Goal: Task Accomplishment & Management: Manage account settings

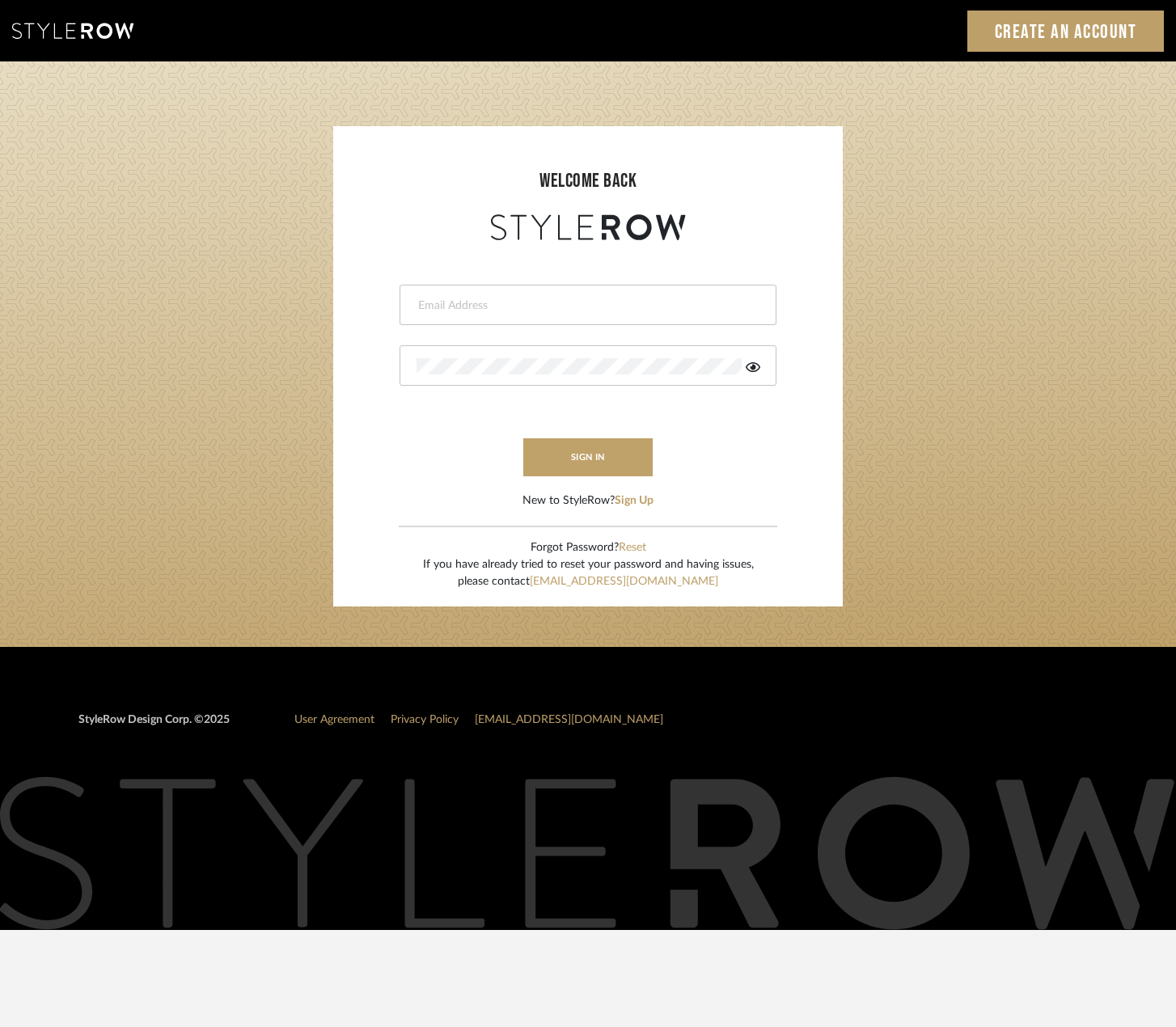
type input "[PERSON_NAME][EMAIL_ADDRESS][DOMAIN_NAME]"
click at [584, 453] on button "sign in" at bounding box center [587, 457] width 130 height 38
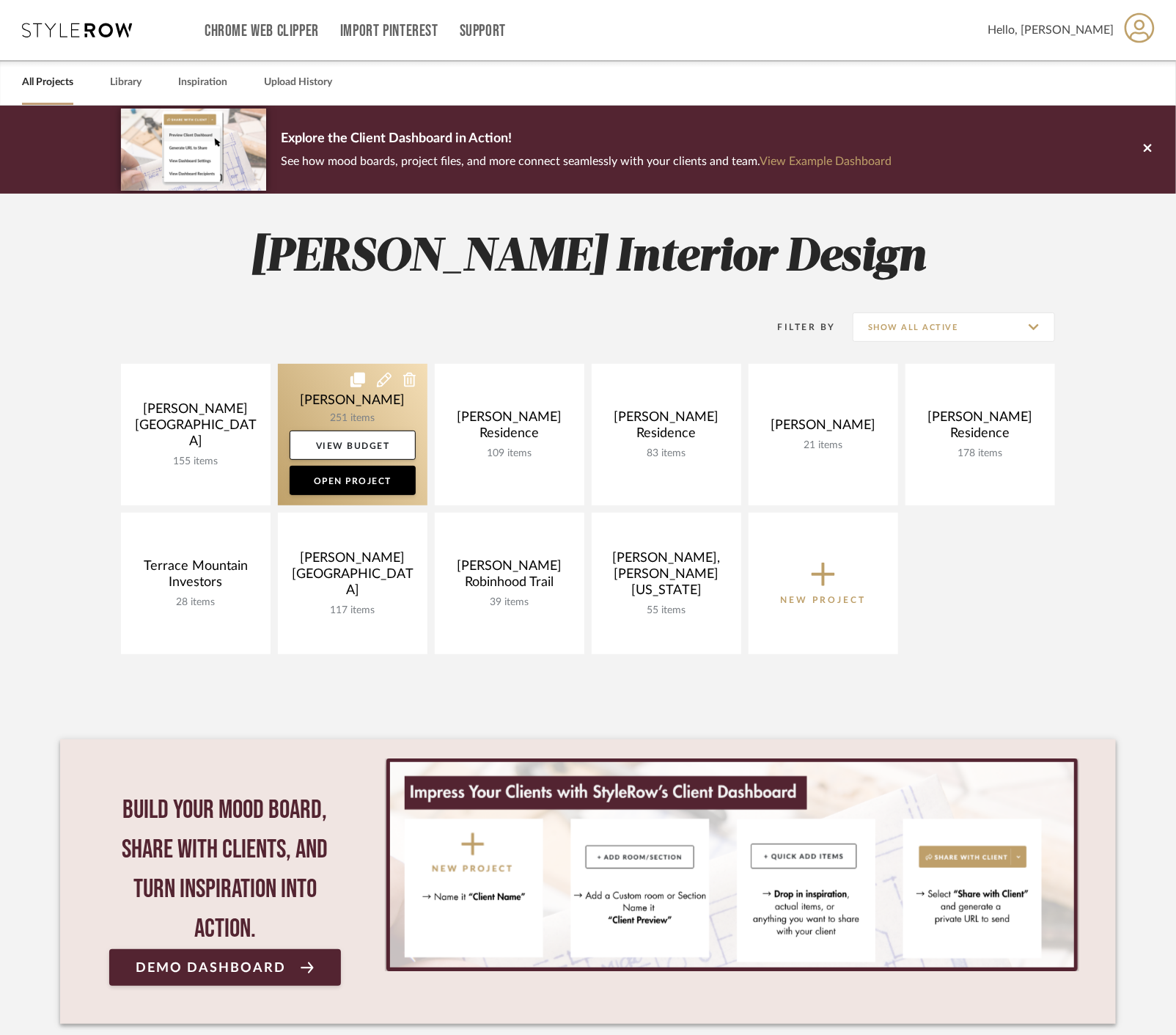
click at [310, 396] on link at bounding box center [353, 434] width 150 height 142
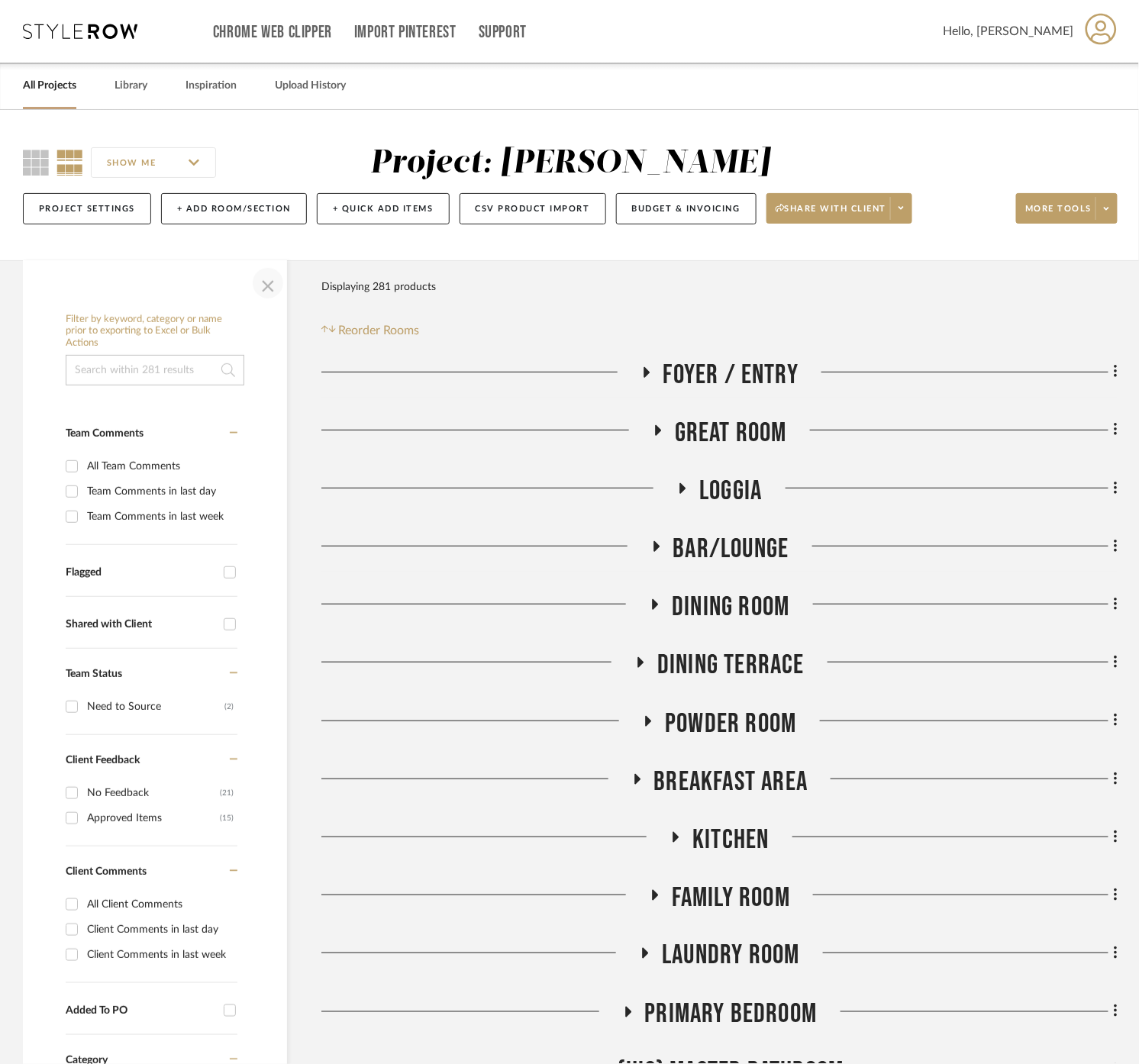
click at [266, 281] on span "button" at bounding box center [267, 283] width 36 height 36
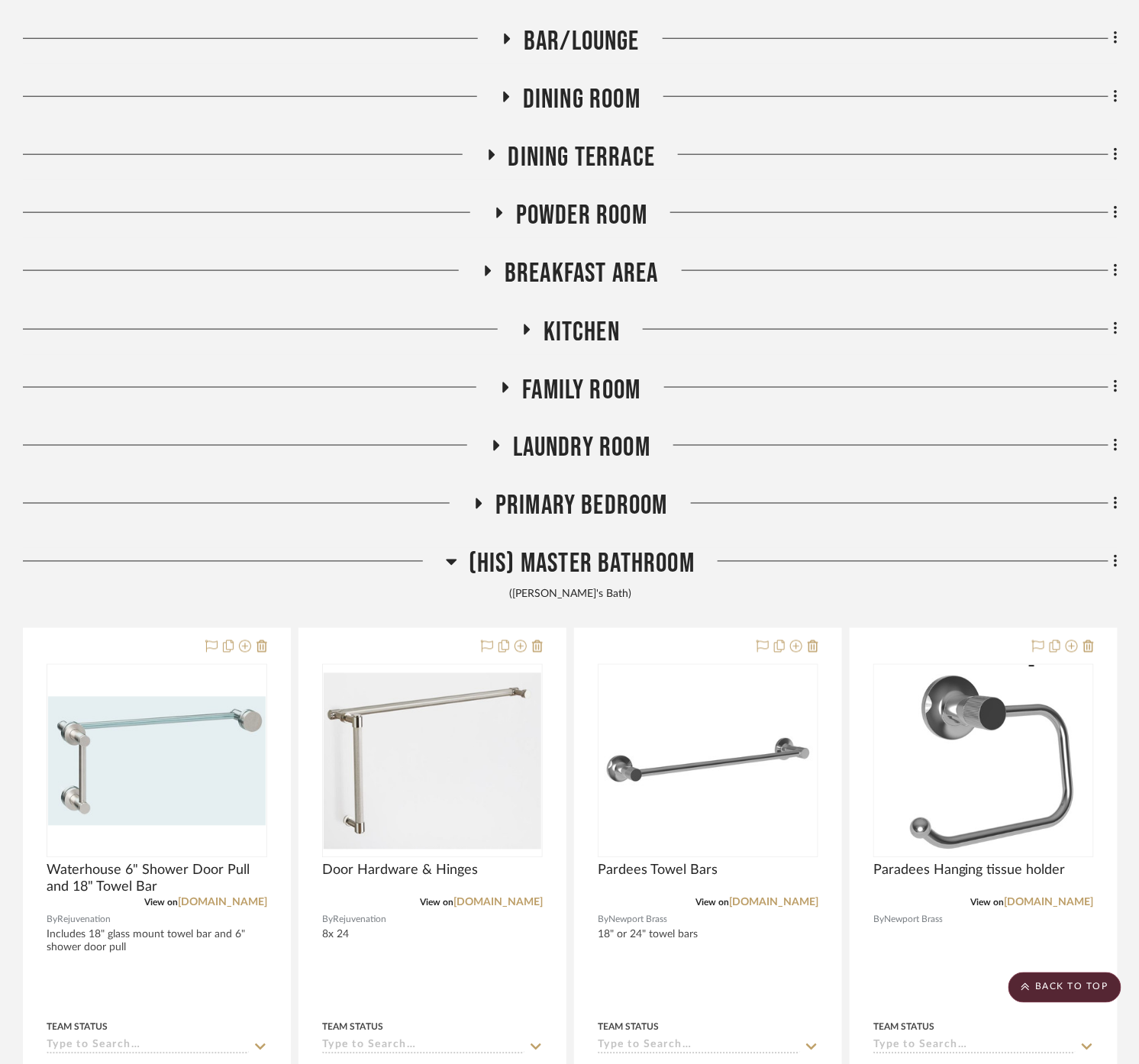
click at [641, 569] on span "(His) Master Bathroom" at bounding box center [582, 564] width 226 height 33
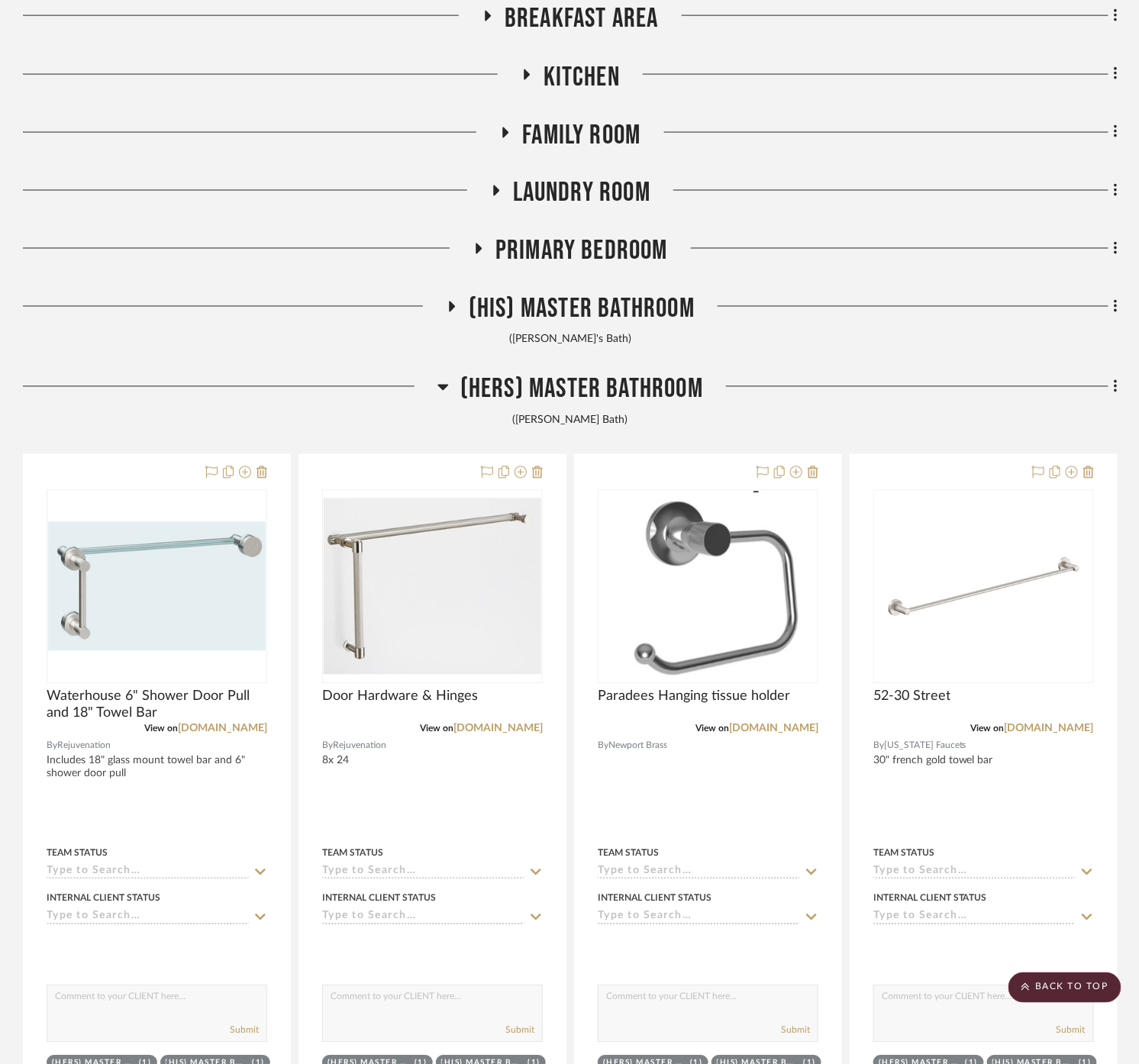
click at [638, 389] on span "(Hers) Master Bathroom" at bounding box center [582, 389] width 243 height 33
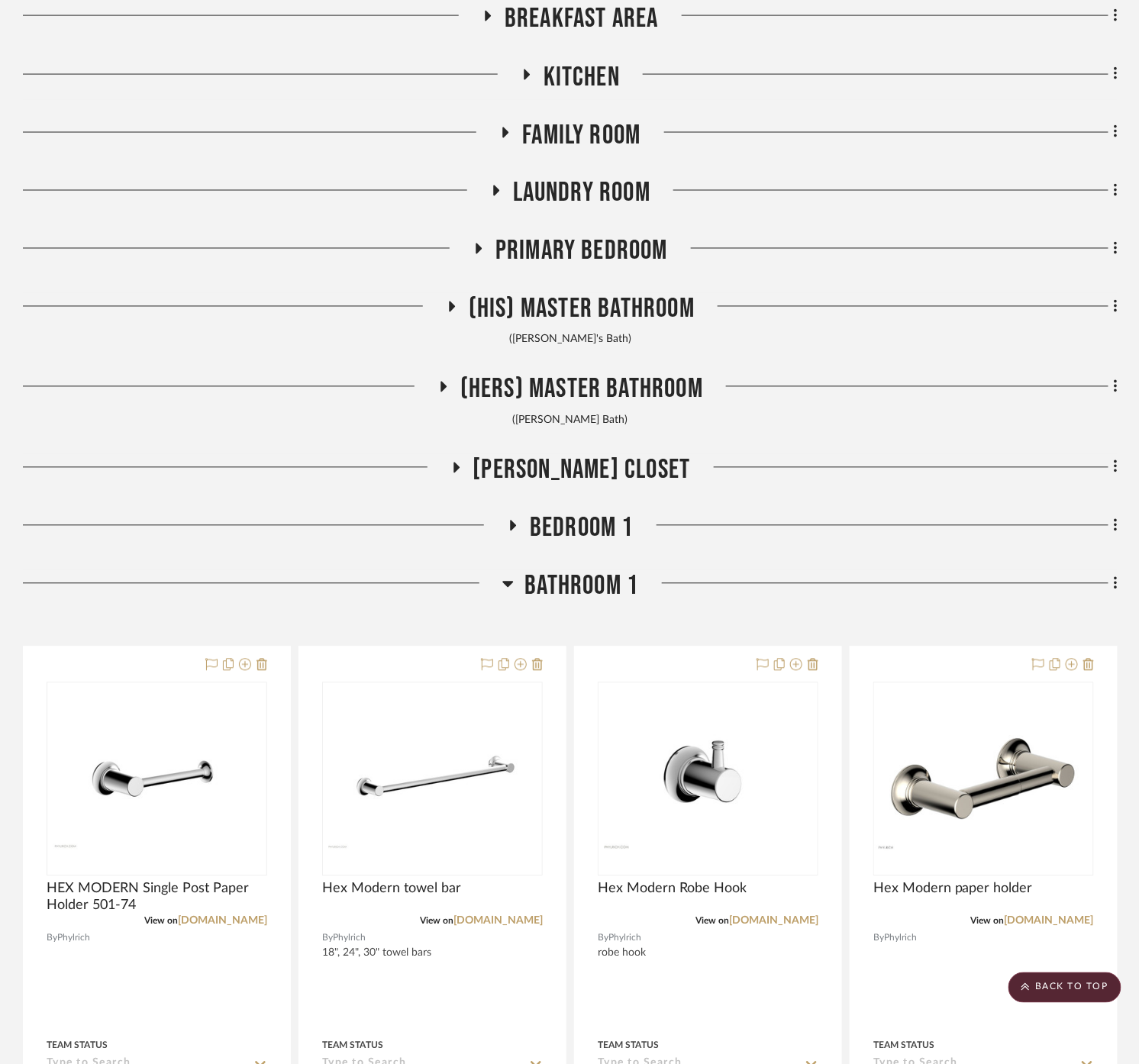
scroll to position [848, 0]
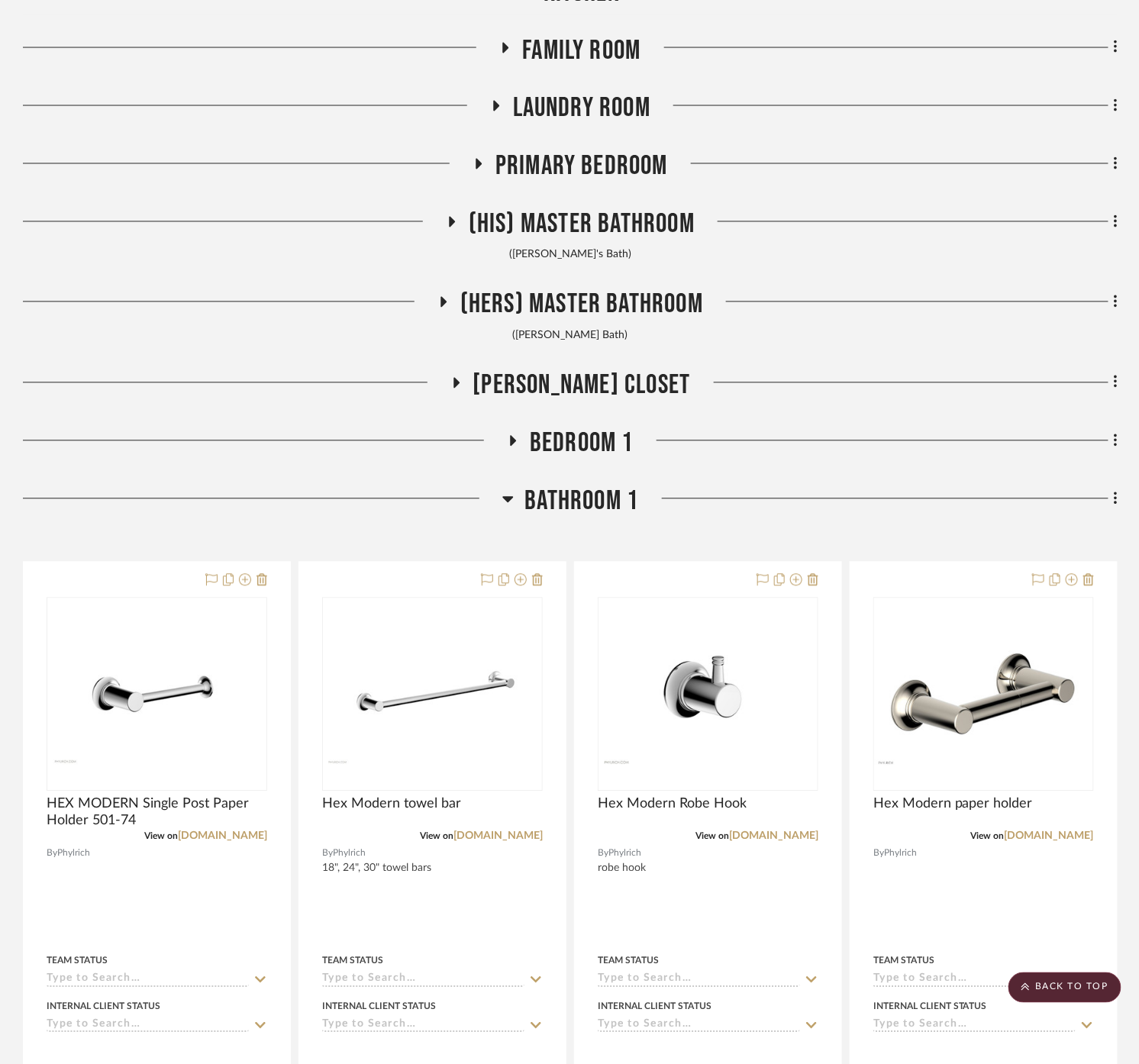
click at [597, 489] on span "Bathroom 1" at bounding box center [581, 501] width 114 height 33
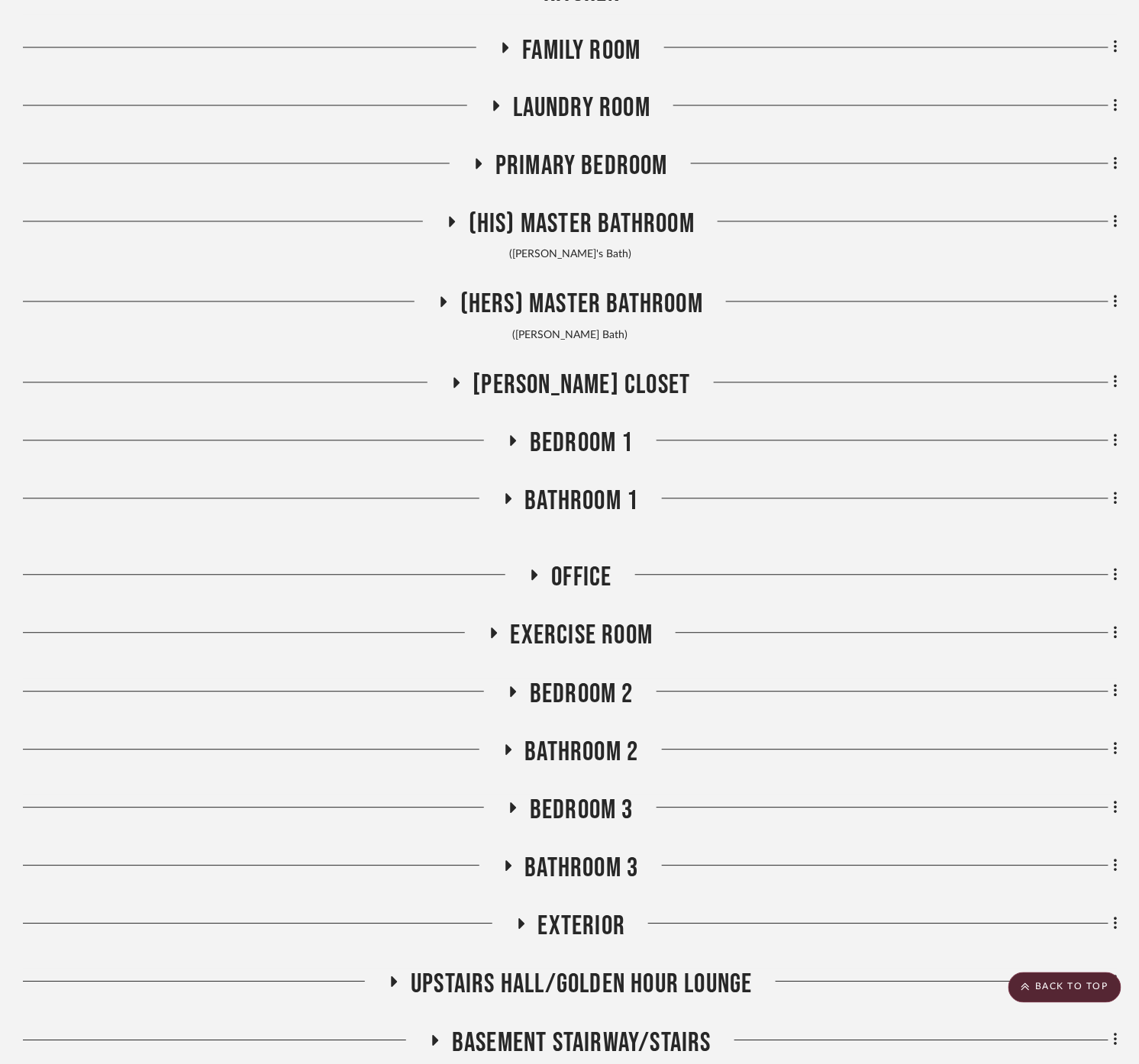
click at [588, 702] on span "Bedroom 2" at bounding box center [581, 694] width 104 height 33
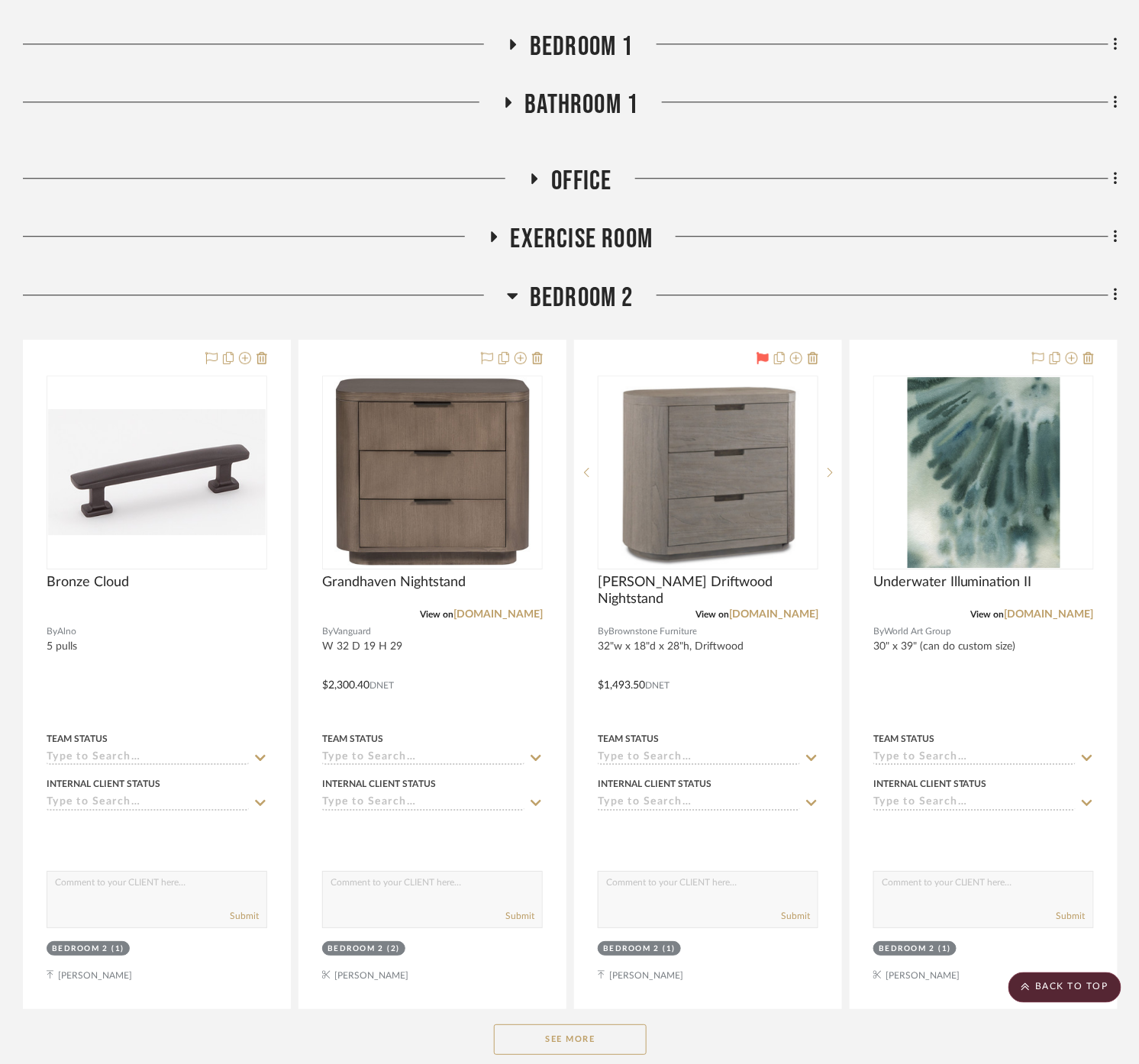
scroll to position [1272, 0]
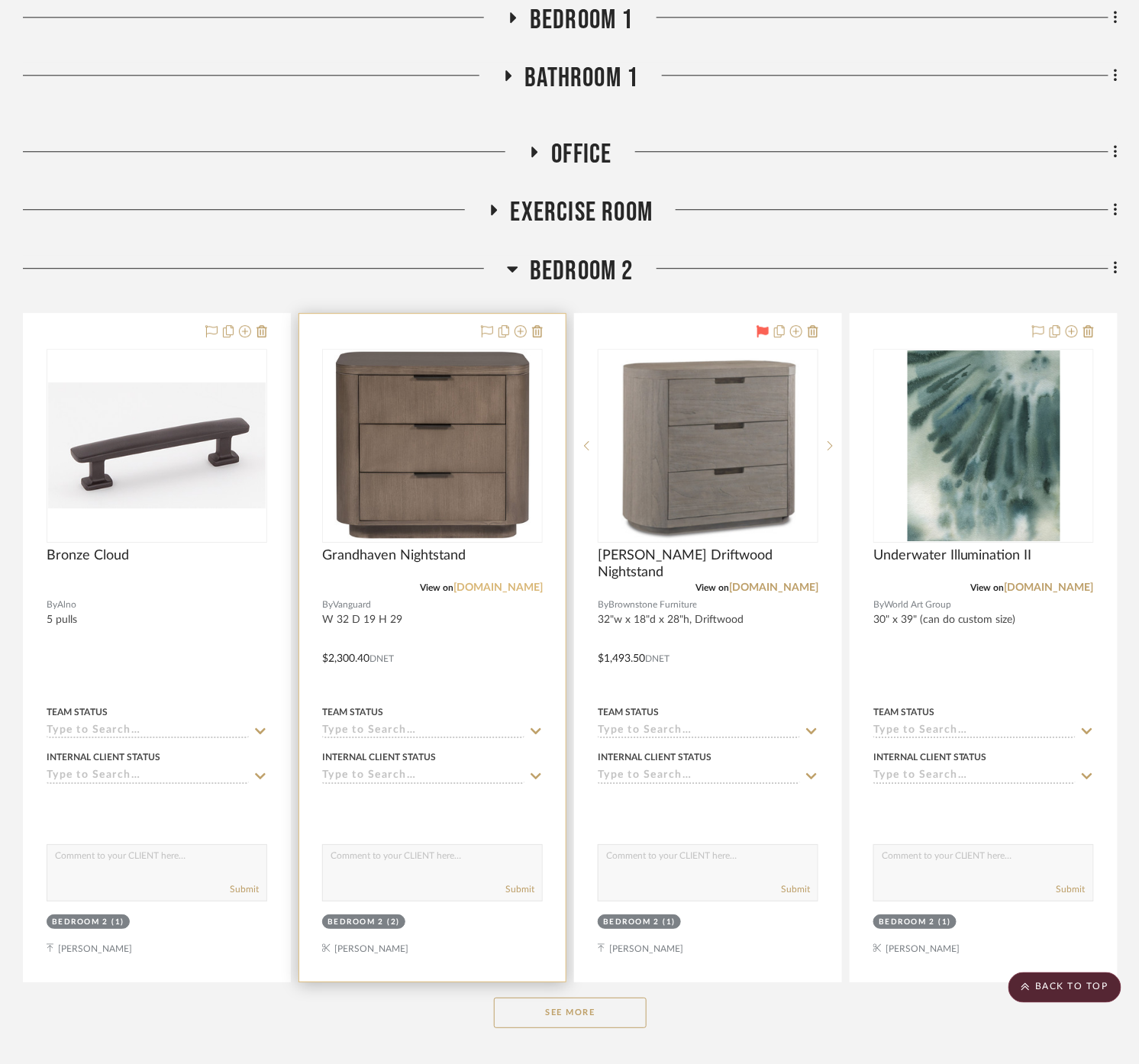
click at [512, 585] on link "[DOMAIN_NAME]" at bounding box center [498, 587] width 89 height 11
click at [496, 691] on div at bounding box center [433, 648] width 267 height 668
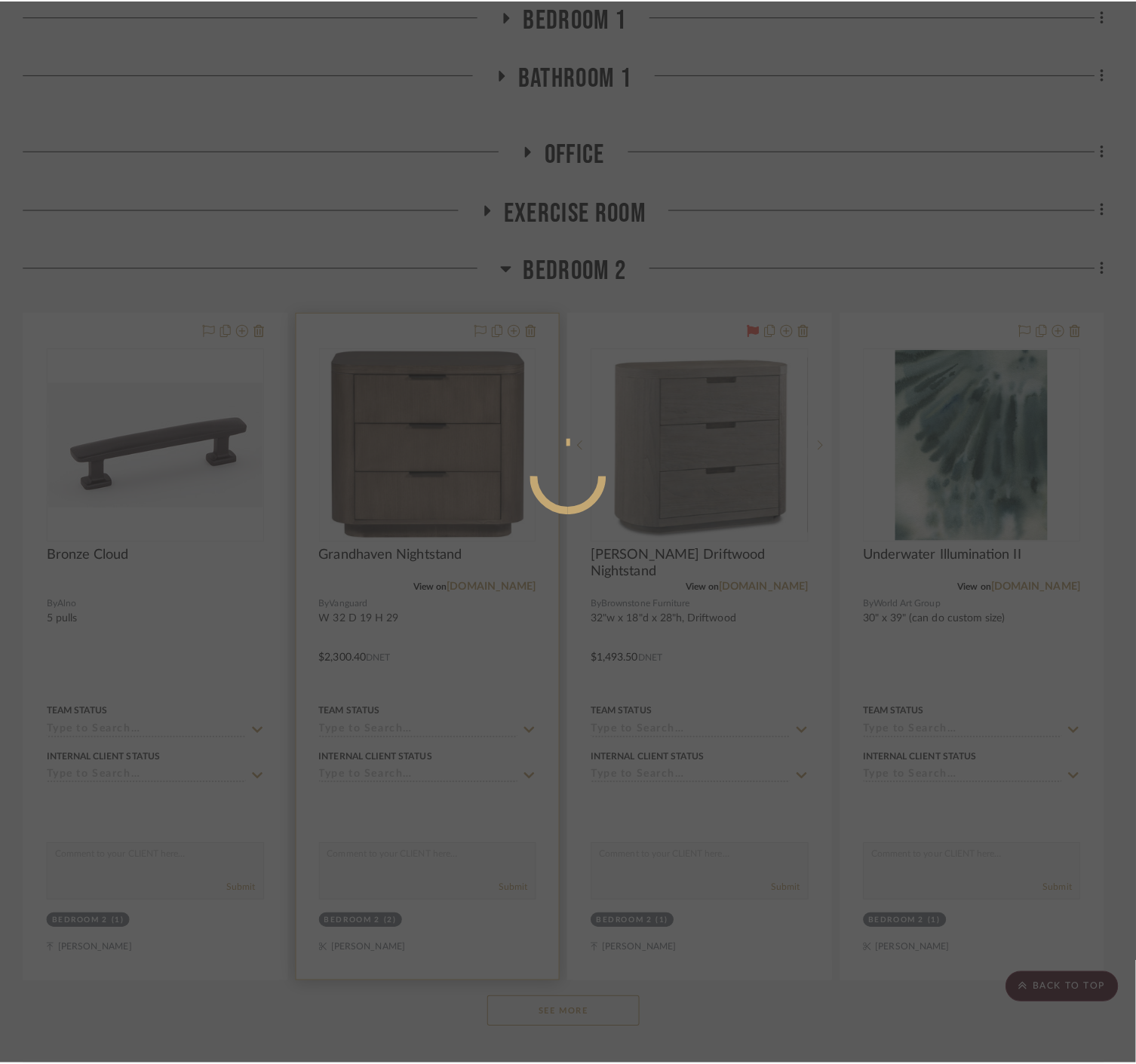
scroll to position [0, 0]
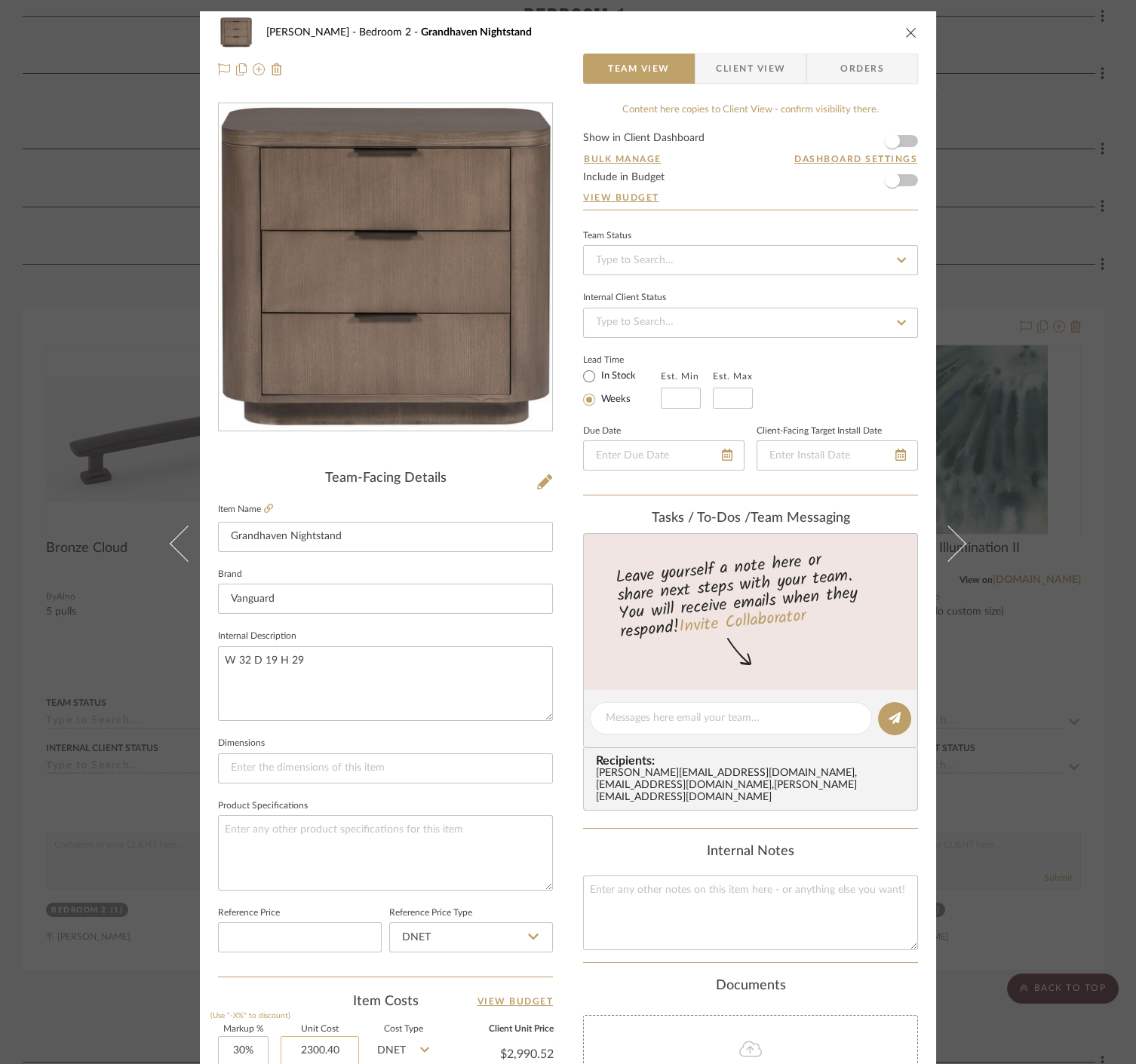
click at [343, 1043] on input "2300.40" at bounding box center [320, 1051] width 78 height 30
type input "$1,500.00"
click at [338, 1001] on div "Item Costs View Budget" at bounding box center [385, 1002] width 335 height 18
type input "$1,950.00"
click at [100, 437] on div "[PERSON_NAME] Bedroom 2 Grandhaven Nightstand Team View Client View Orders Team…" at bounding box center [568, 532] width 1136 height 1064
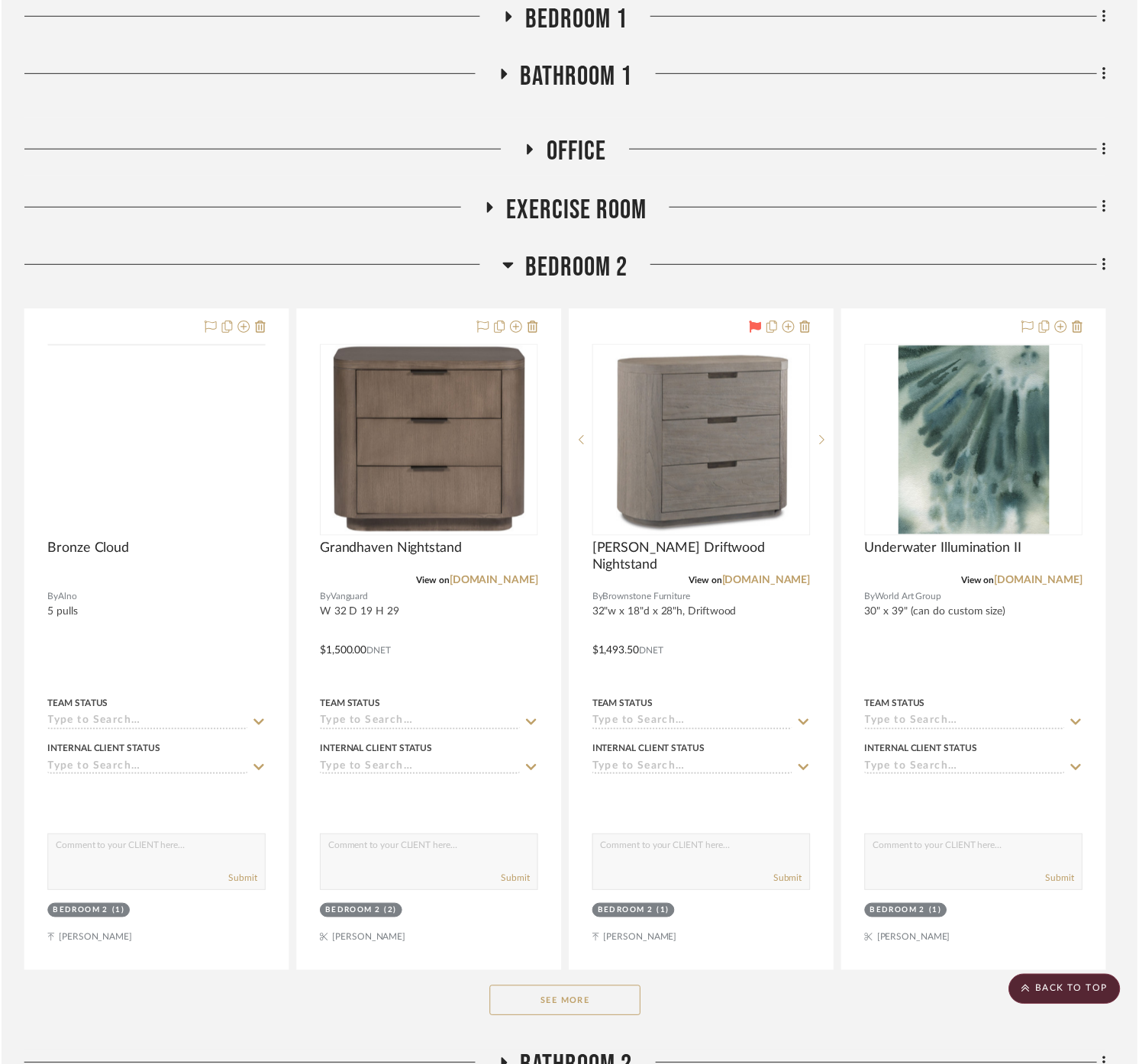
scroll to position [1272, 0]
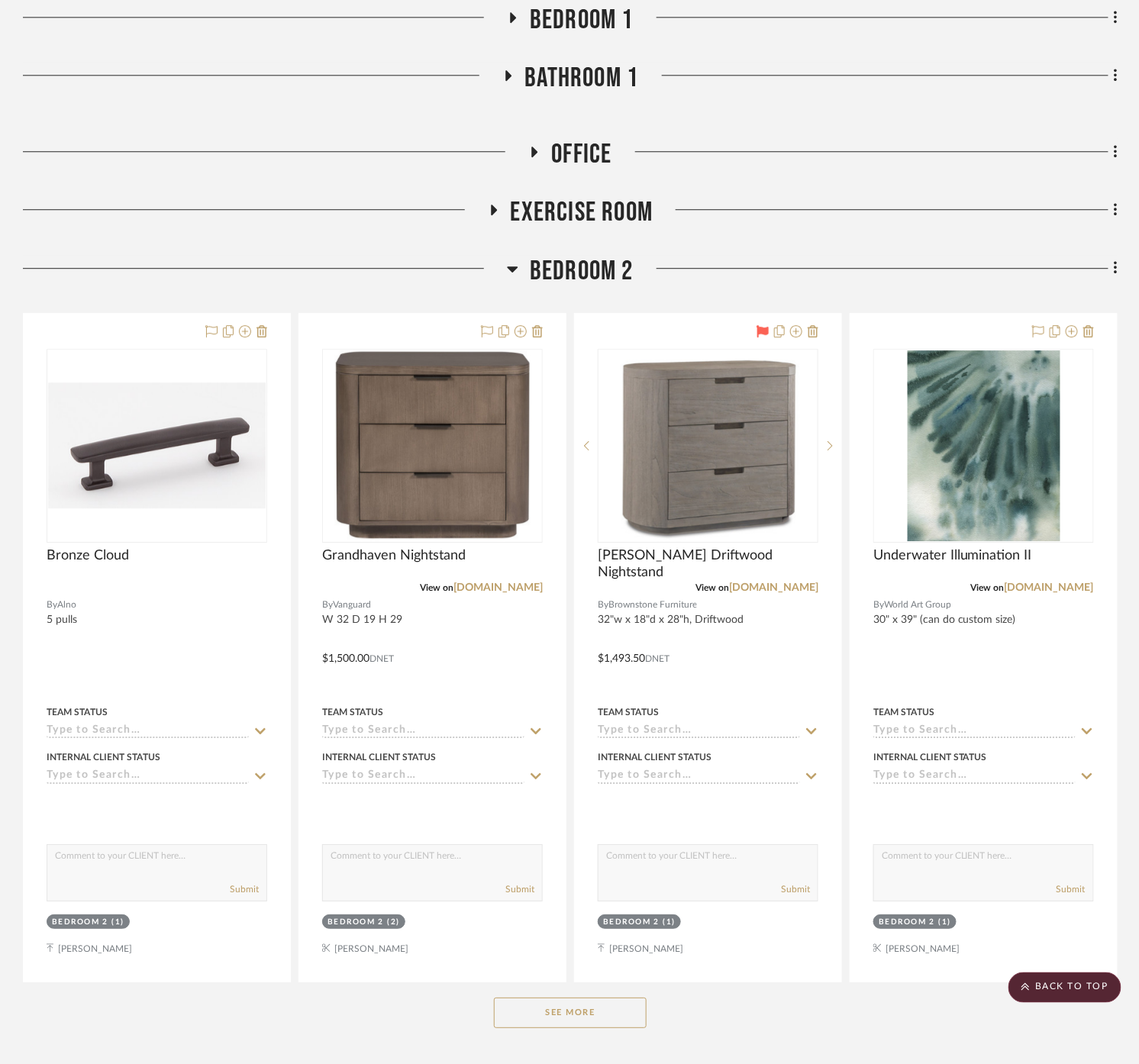
click at [593, 277] on span "Bedroom 2" at bounding box center [581, 271] width 104 height 33
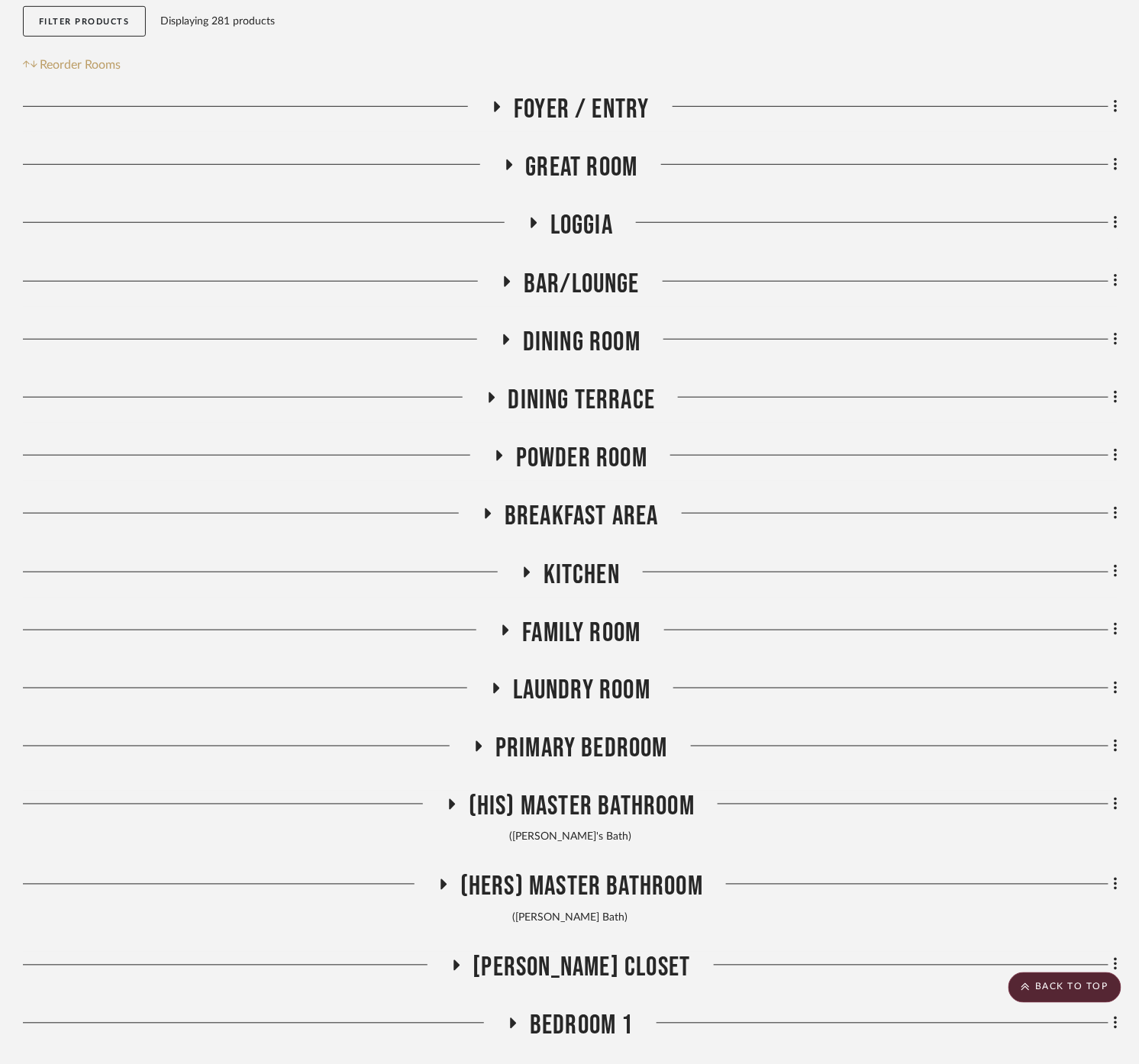
scroll to position [208, 0]
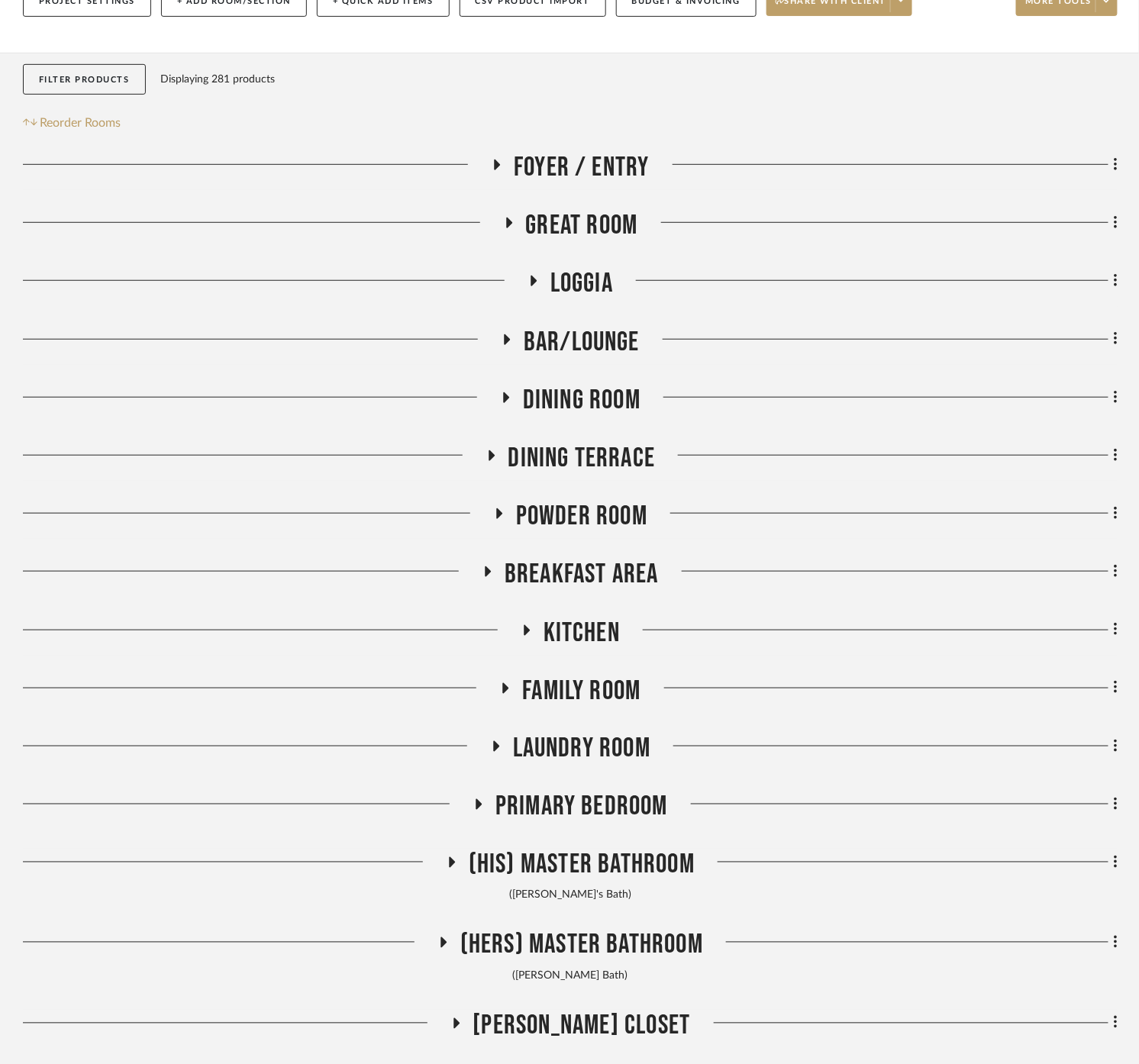
click at [575, 336] on span "Bar/Lounge" at bounding box center [582, 342] width 116 height 33
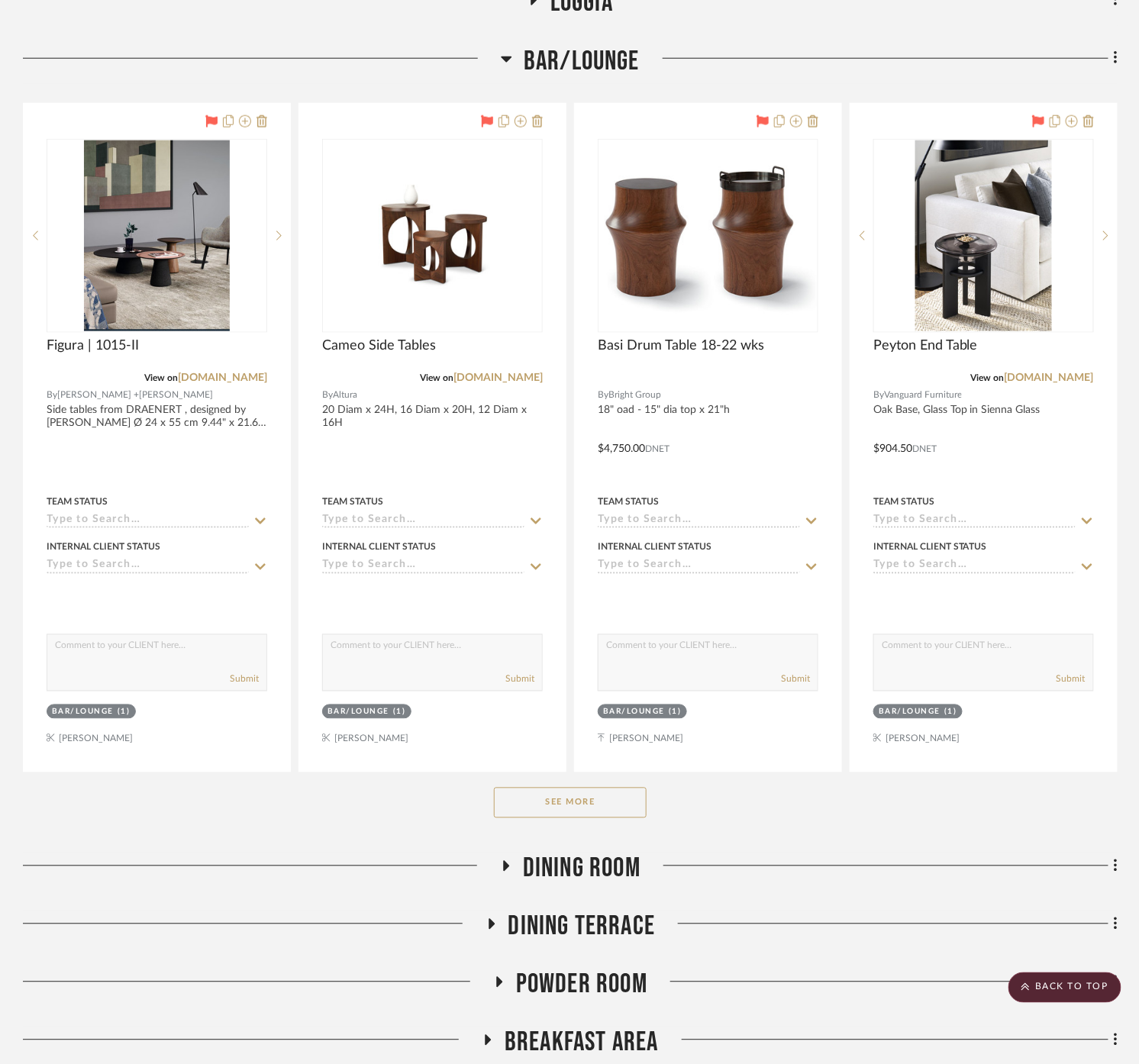
scroll to position [632, 0]
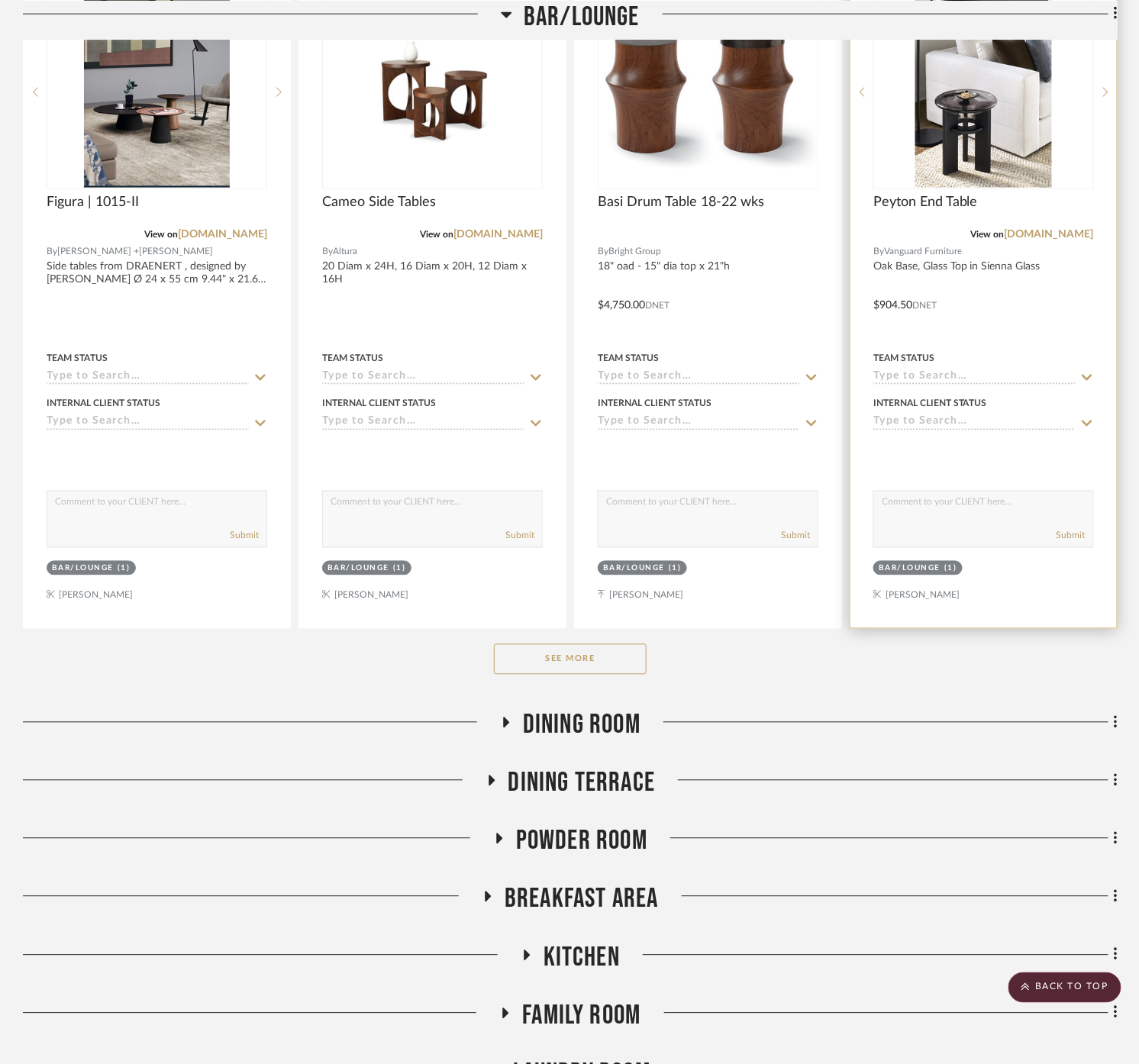
click at [1024, 306] on div at bounding box center [984, 294] width 267 height 668
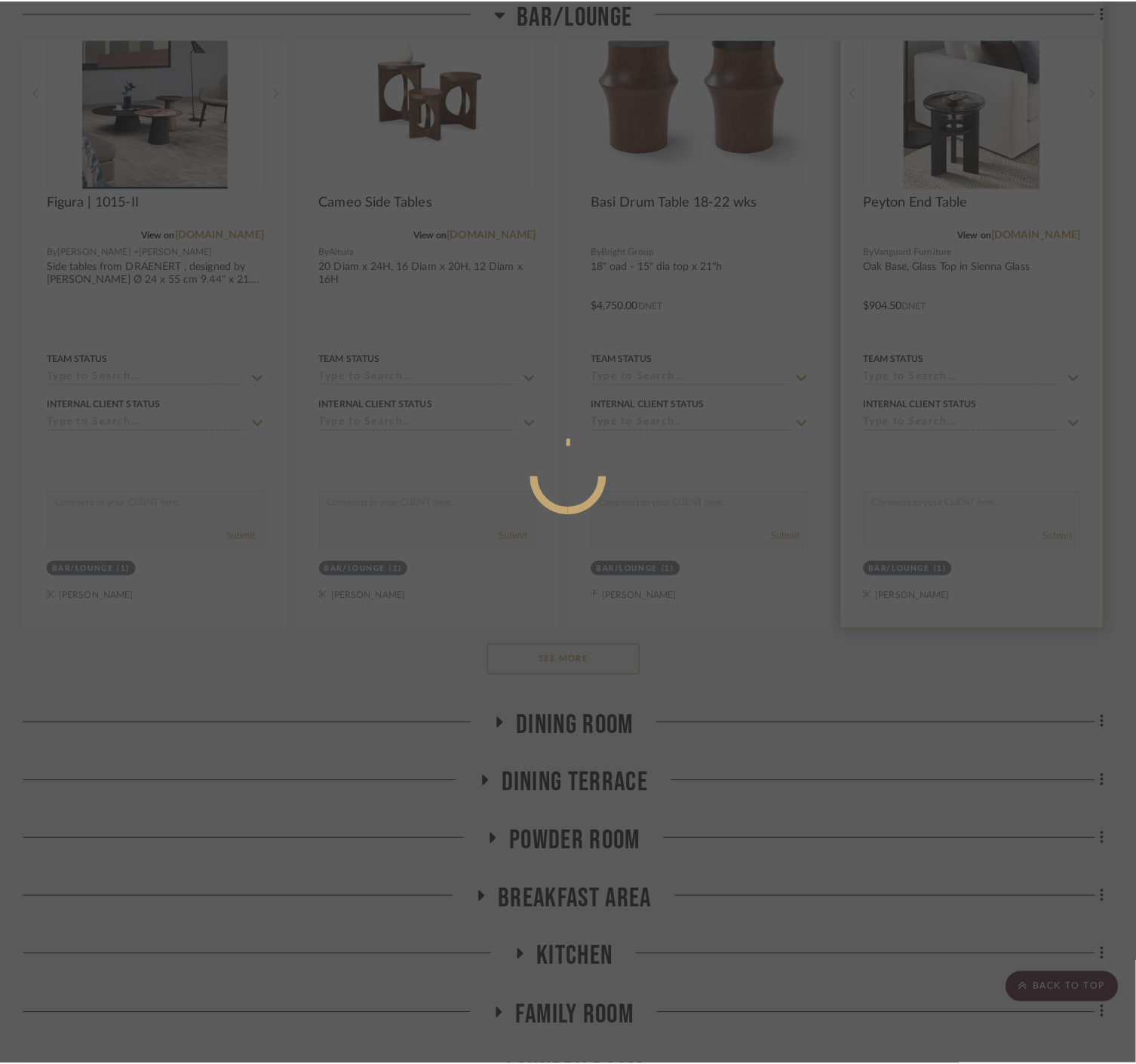
scroll to position [0, 0]
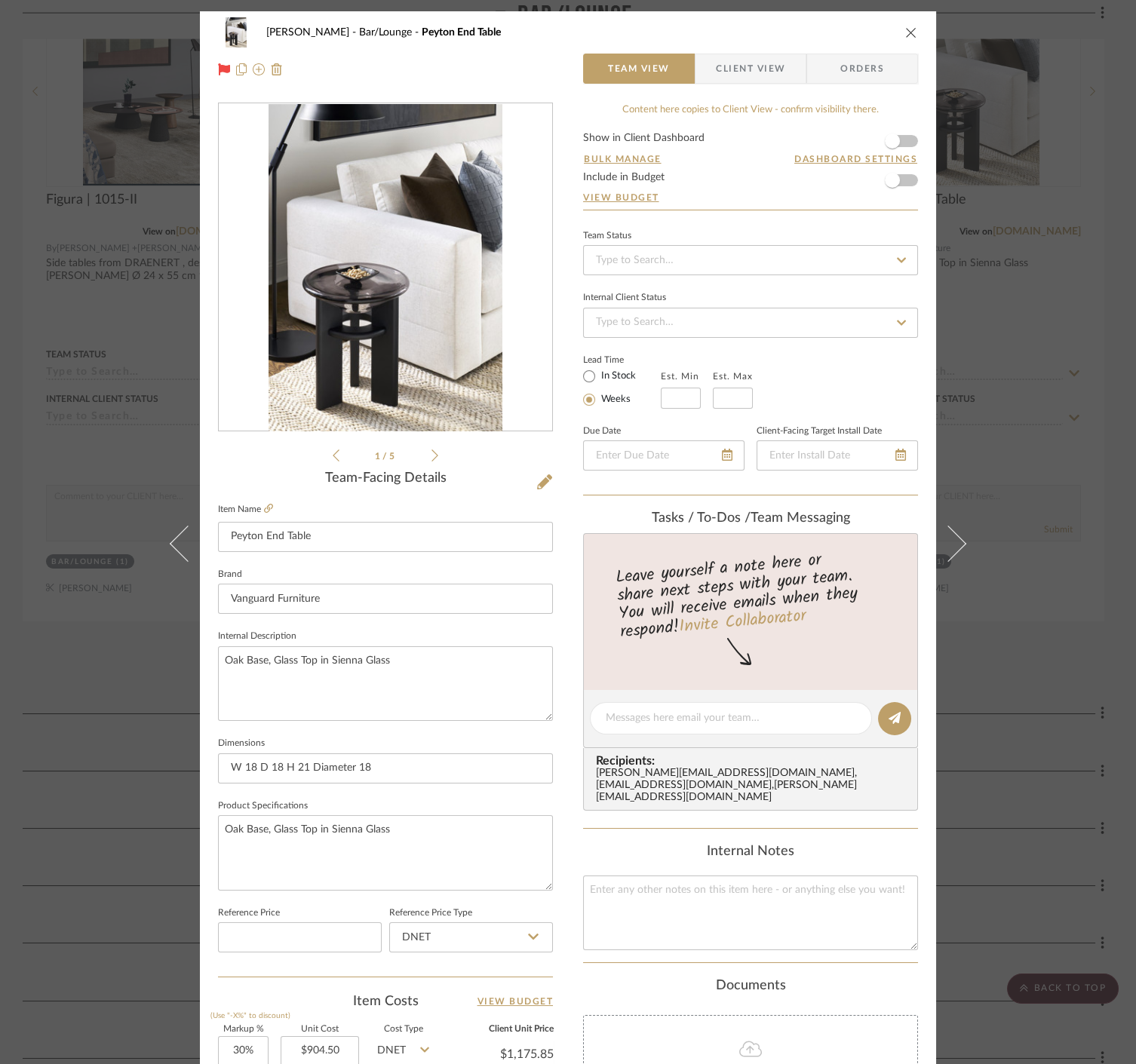
click at [1057, 316] on div "[PERSON_NAME] Bar/Lounge Peyton End Table Team View Client View Orders 1 / 5 Te…" at bounding box center [568, 532] width 1136 height 1064
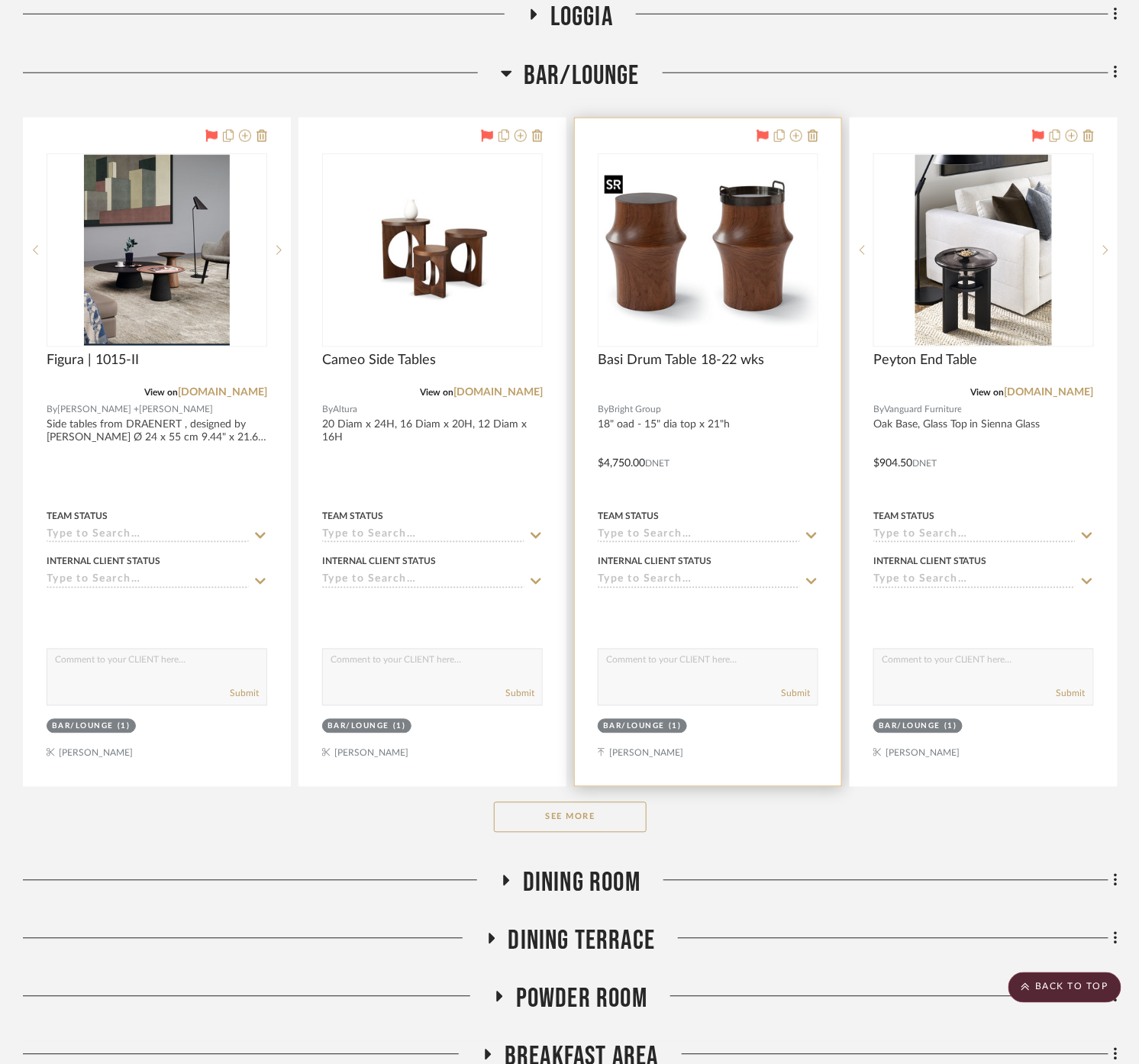
scroll to position [293, 0]
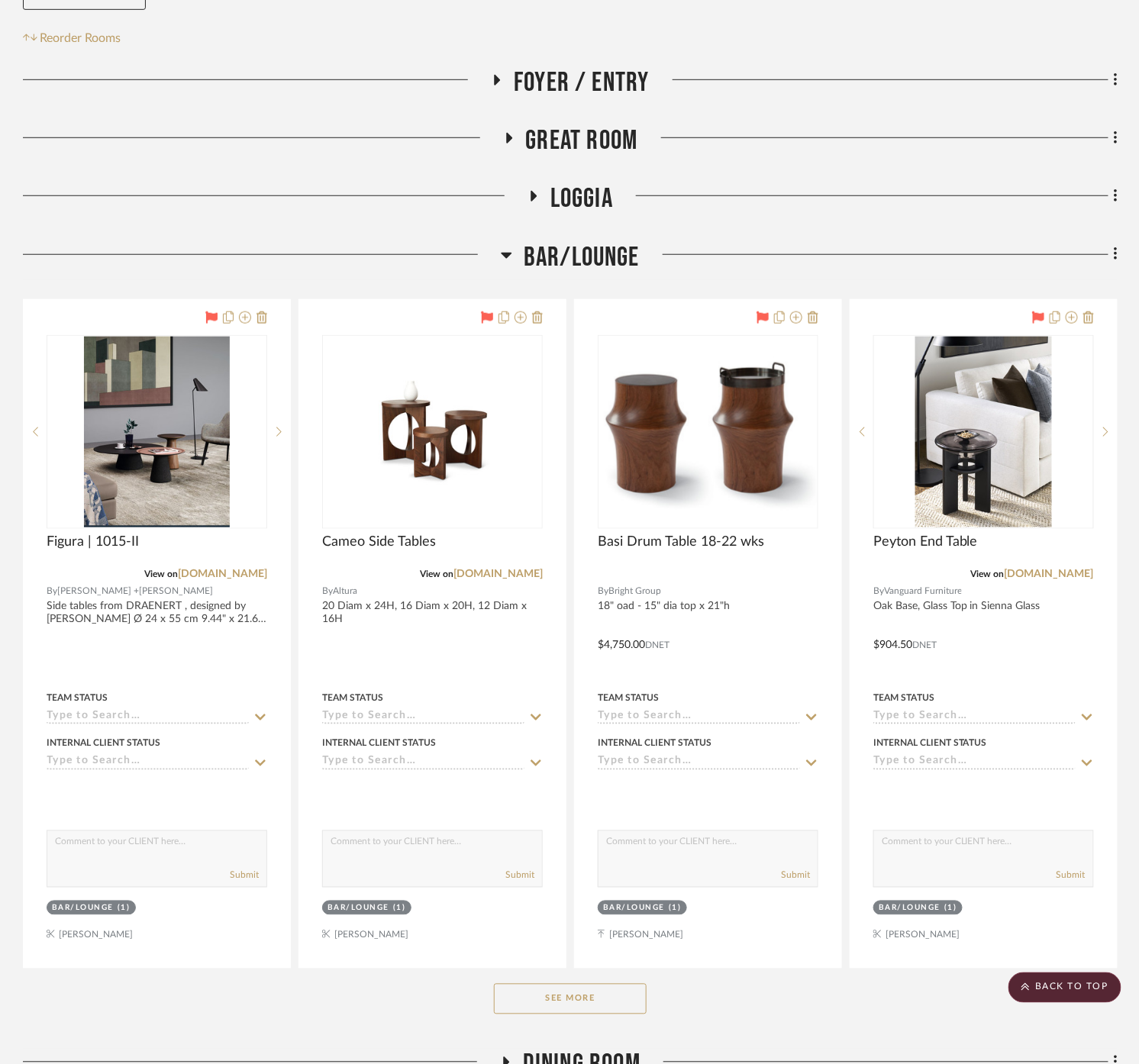
click at [580, 124] on span "Great Room" at bounding box center [581, 140] width 112 height 33
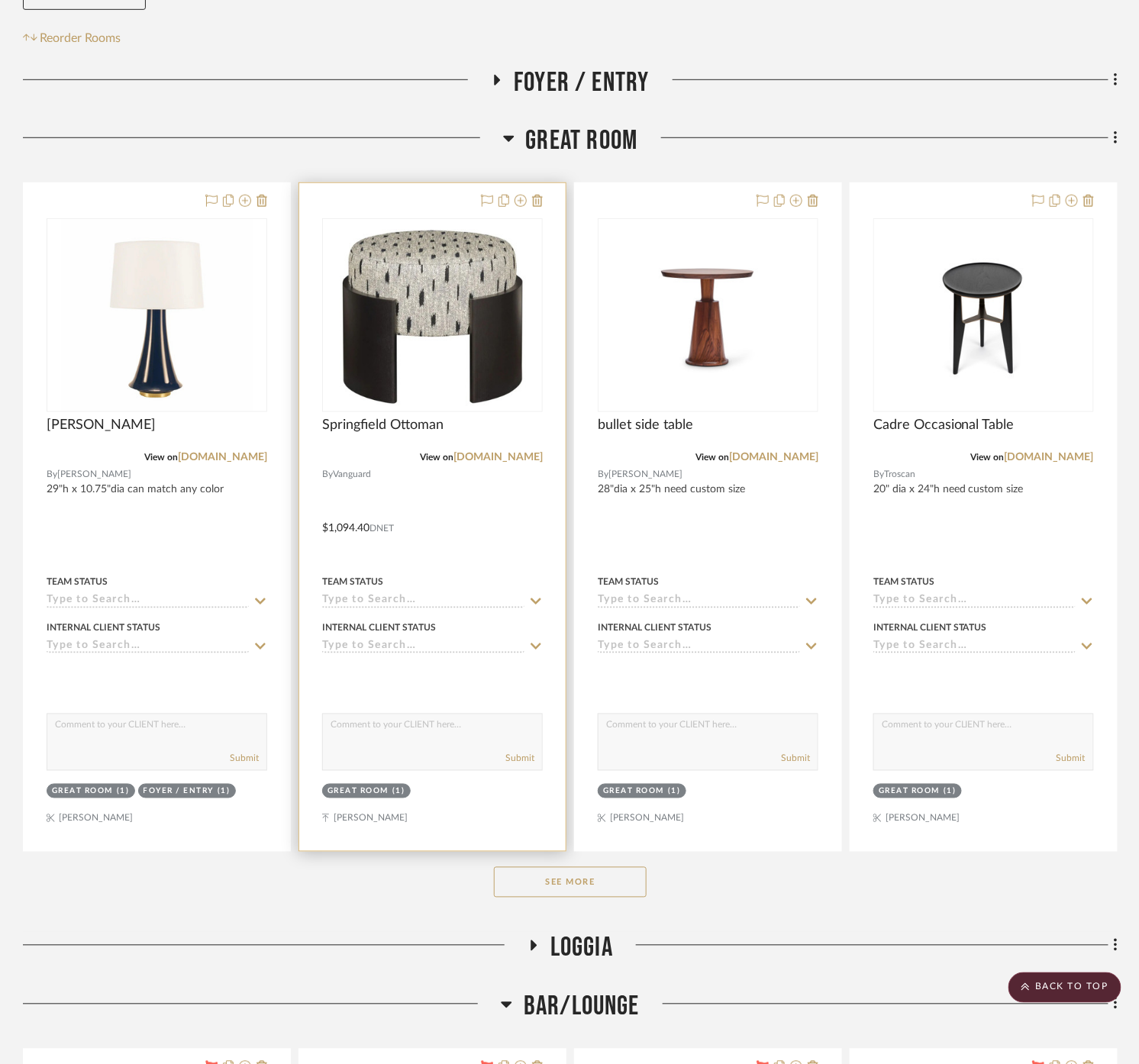
click at [456, 503] on div at bounding box center [433, 517] width 267 height 668
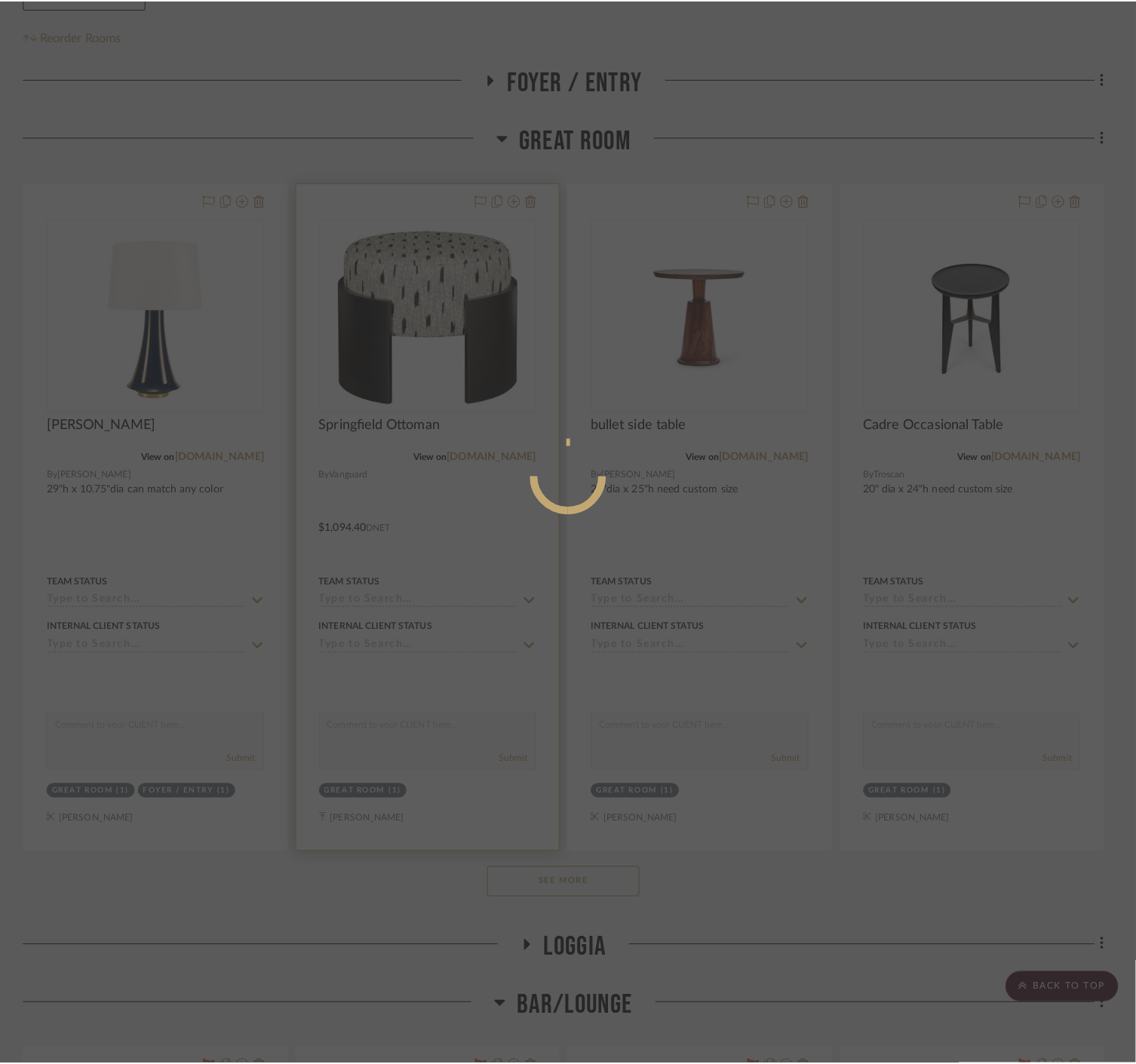
scroll to position [0, 0]
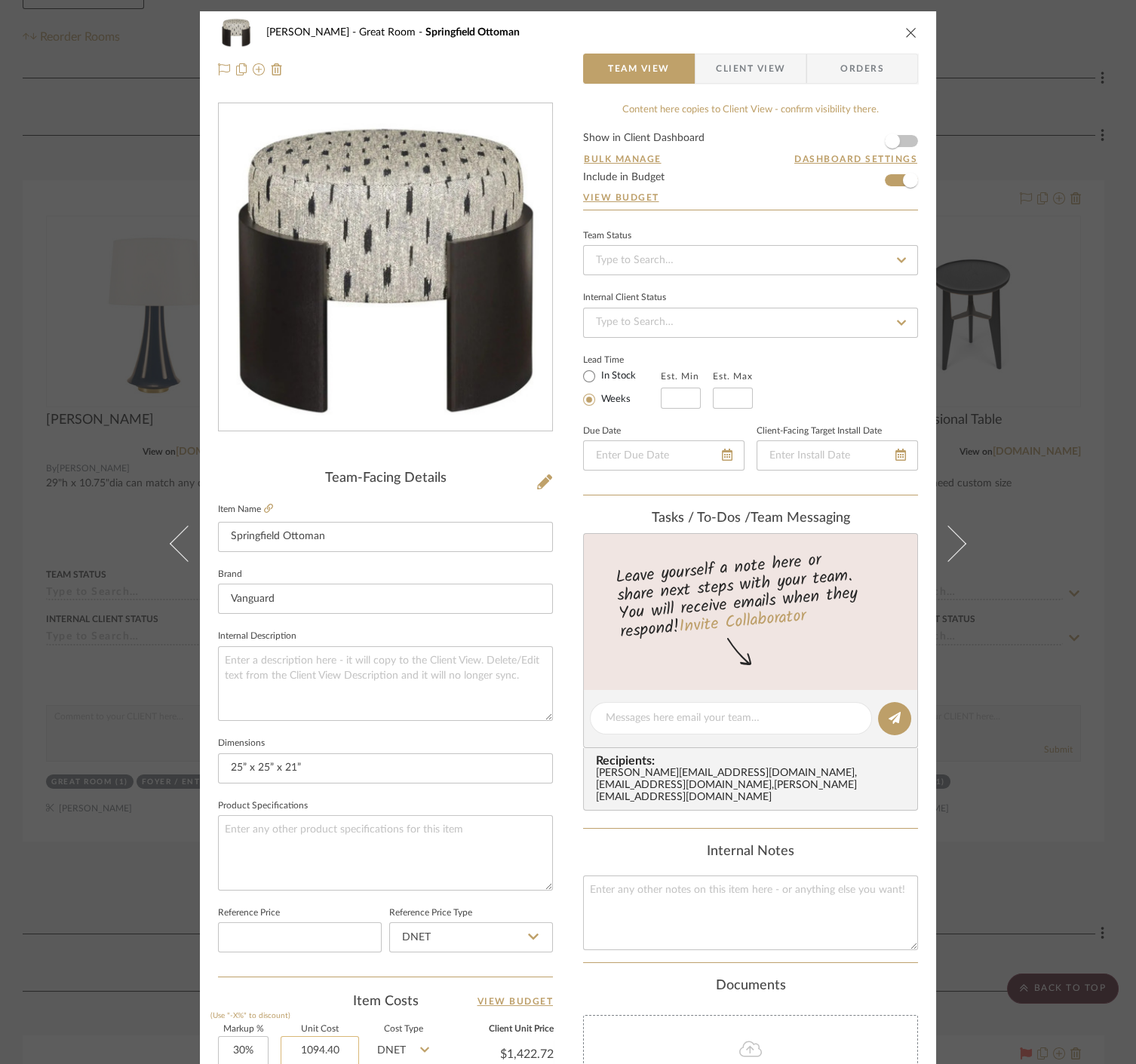
click at [337, 1043] on input "1094.40" at bounding box center [320, 1051] width 78 height 30
type input "$1,216.00"
click at [340, 1002] on div "Item Costs View Budget" at bounding box center [385, 1002] width 335 height 18
type input "$1,580.80"
click at [71, 637] on div "[PERSON_NAME] Great Room [GEOGRAPHIC_DATA] Ottoman Team View Client View Orders…" at bounding box center [568, 532] width 1136 height 1064
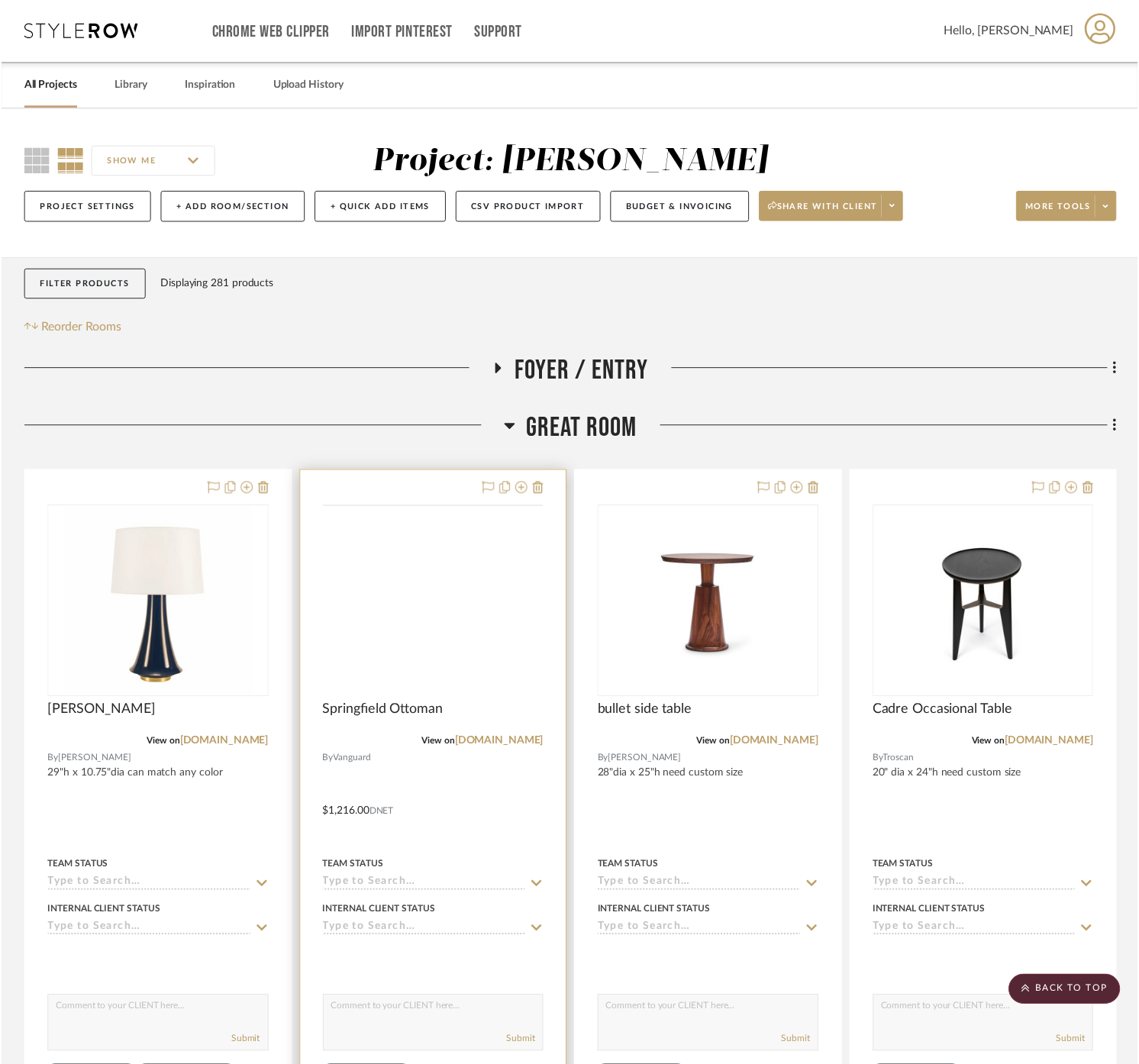
scroll to position [293, 0]
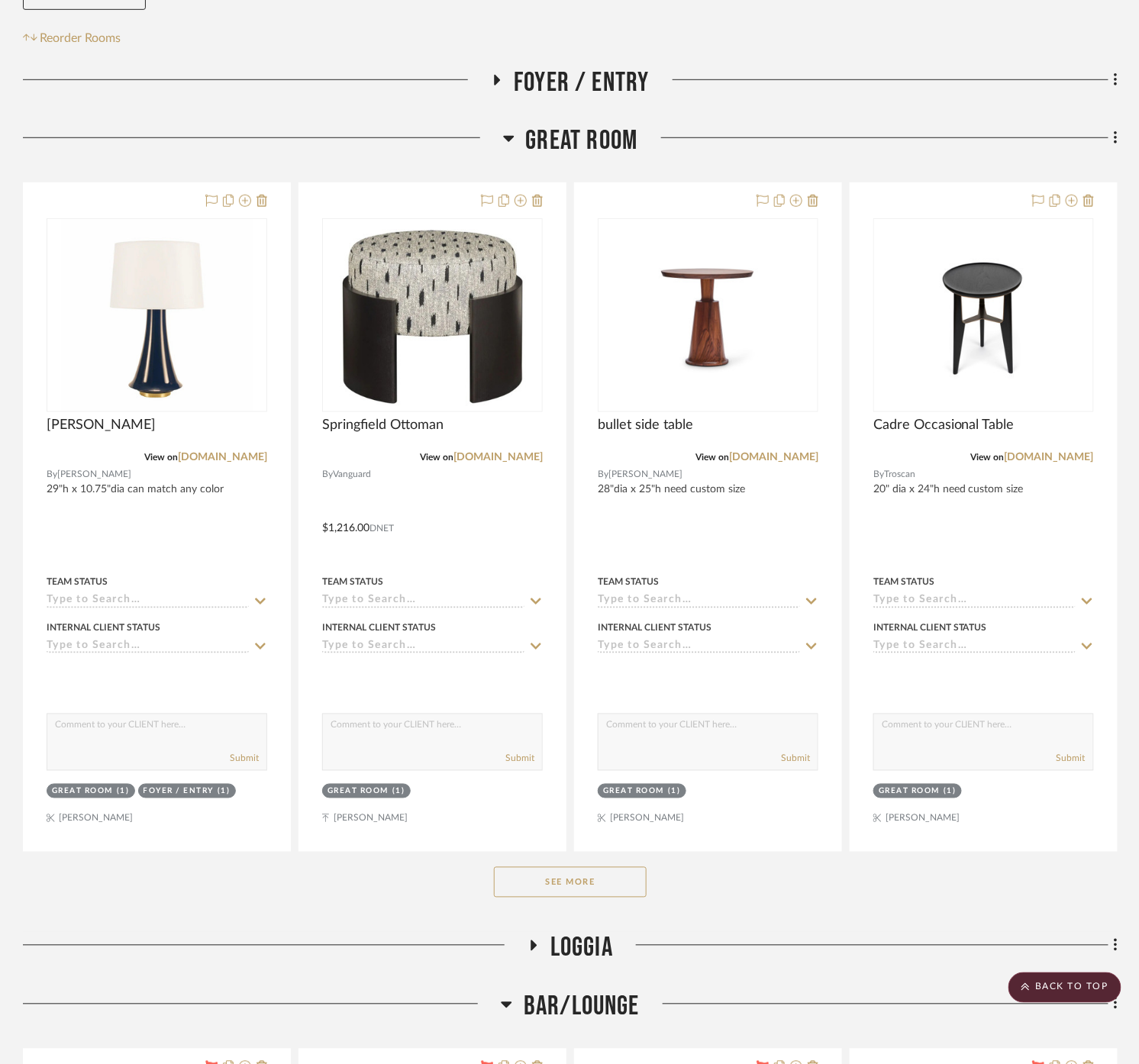
click at [581, 141] on span "Great Room" at bounding box center [581, 140] width 112 height 33
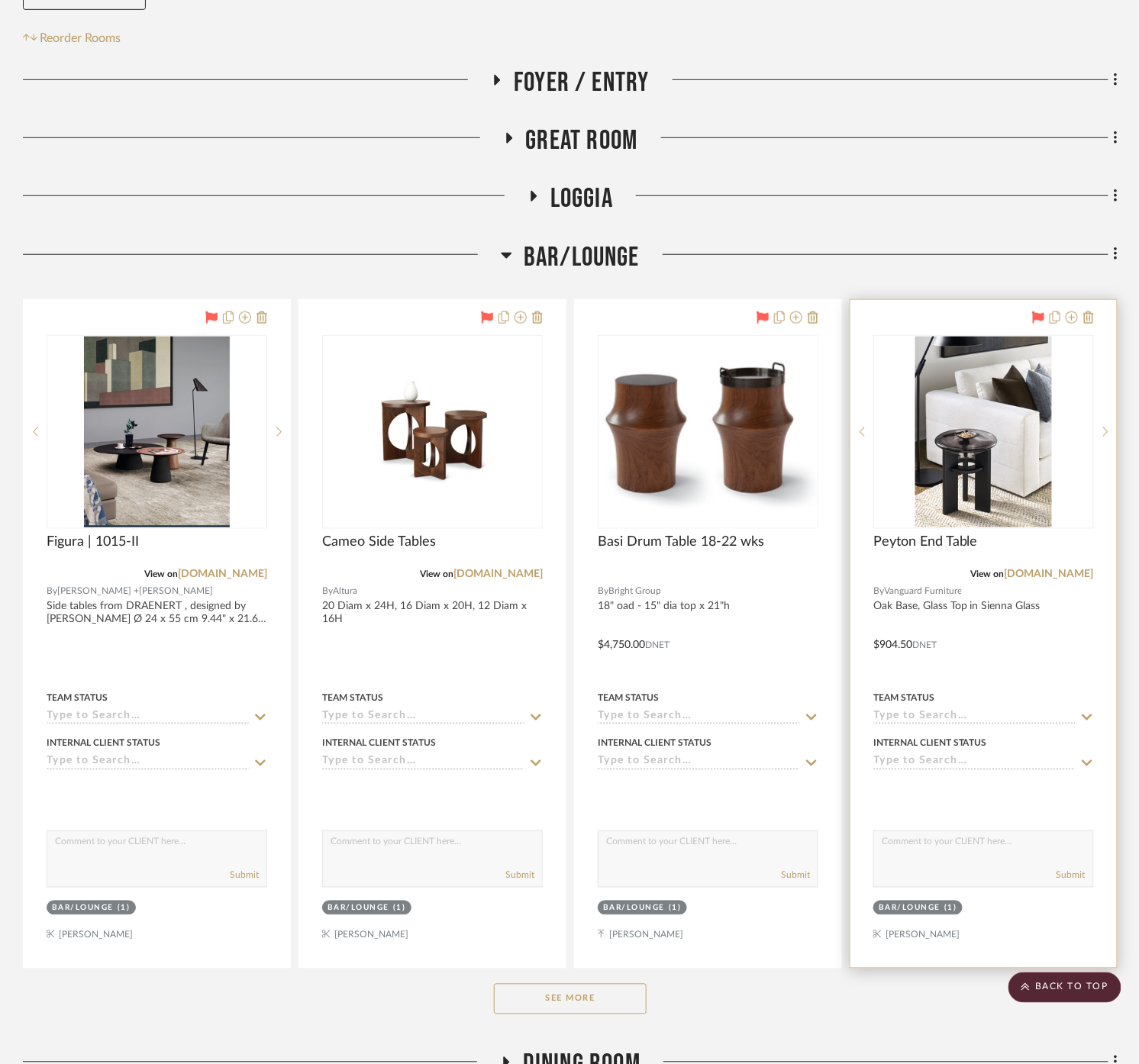
click at [1071, 668] on div at bounding box center [984, 635] width 267 height 668
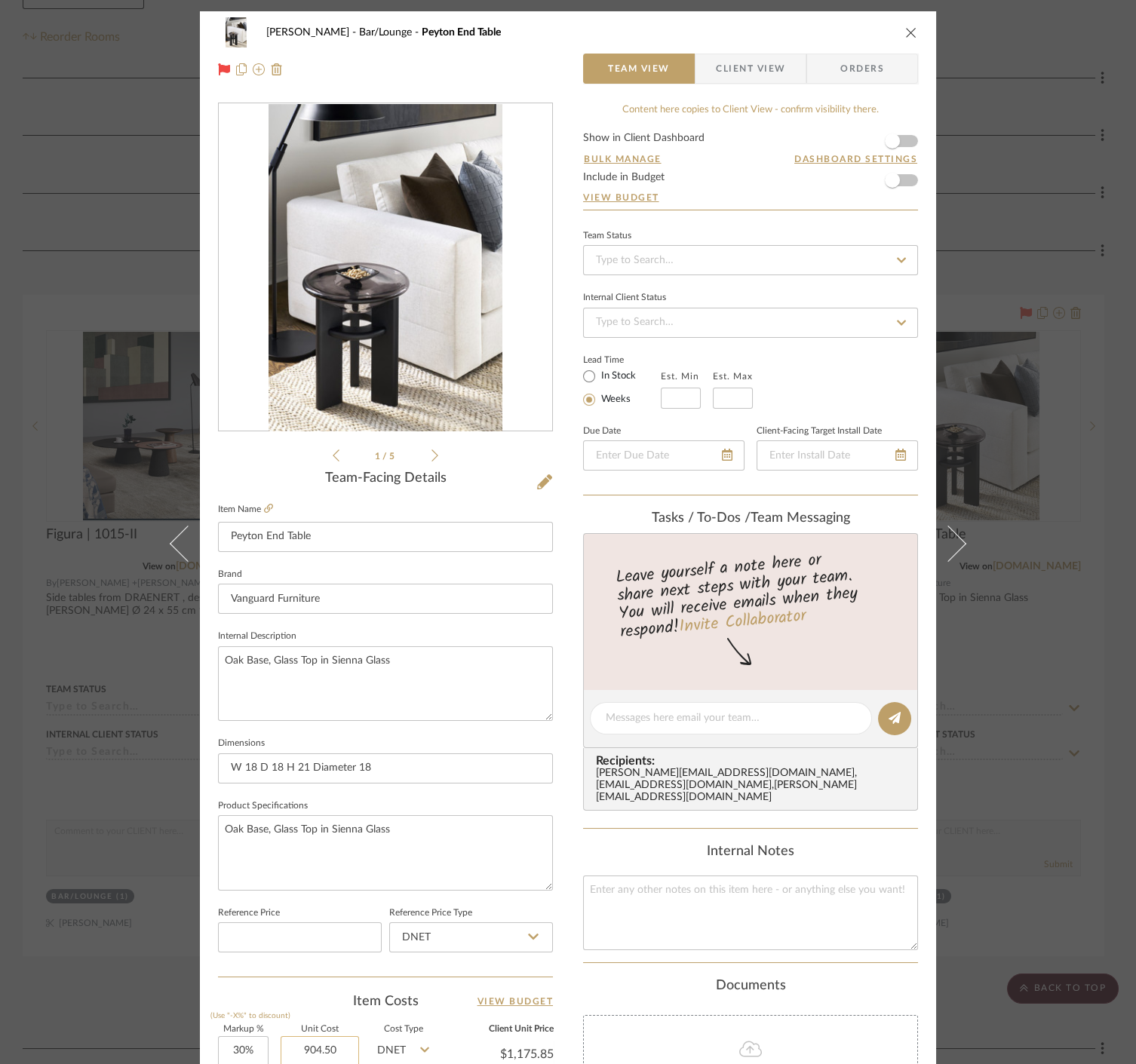
click at [343, 1041] on input "904.50" at bounding box center [320, 1051] width 78 height 30
type input "$1,005.00"
click at [327, 997] on div "Item Costs View Budget" at bounding box center [385, 1002] width 335 height 18
type input "$1,306.50"
click at [71, 861] on div "[PERSON_NAME] Bar/Lounge Peyton End Table Team View Client View Orders 1 / 5 Te…" at bounding box center [568, 532] width 1136 height 1064
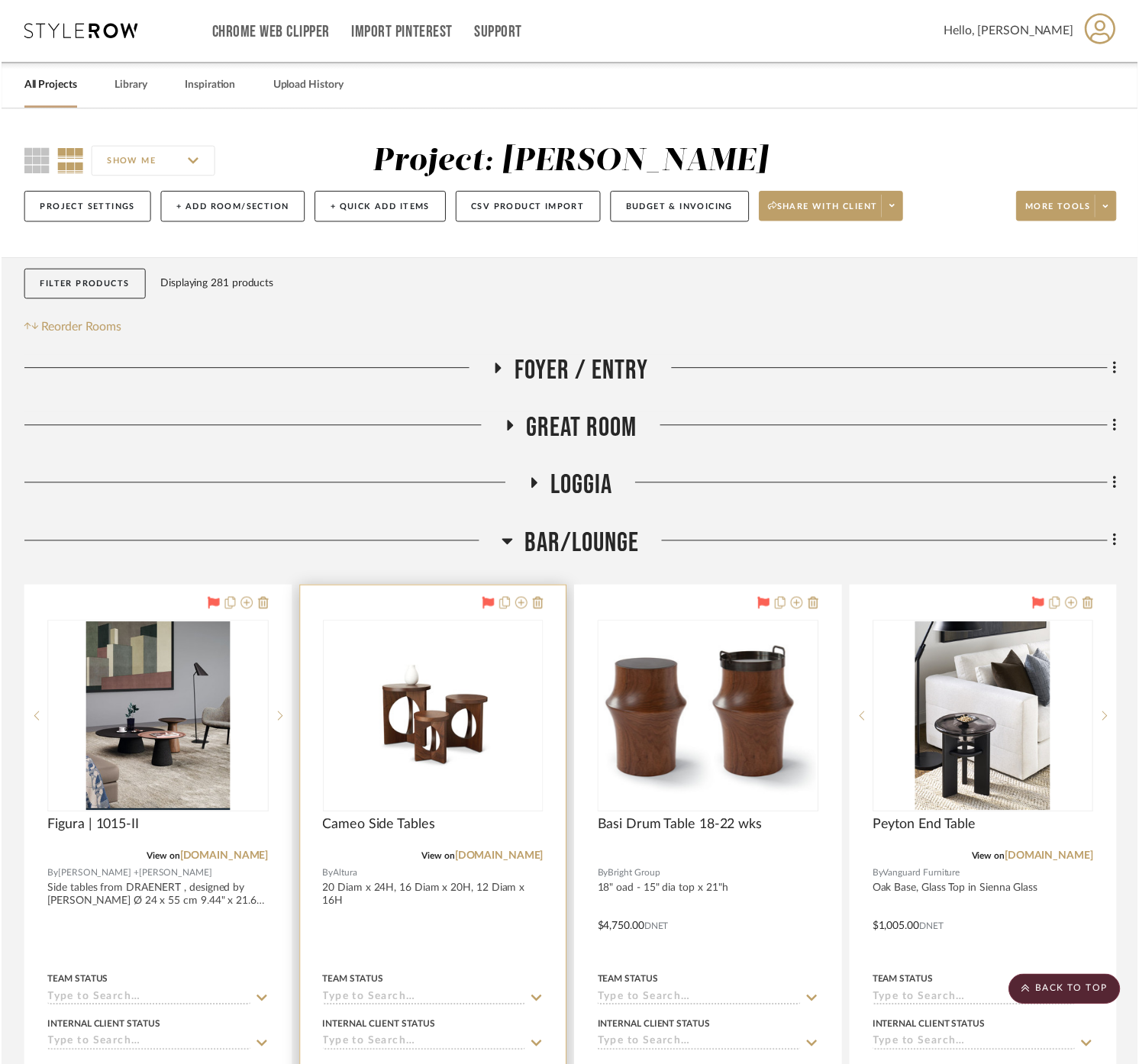
scroll to position [293, 0]
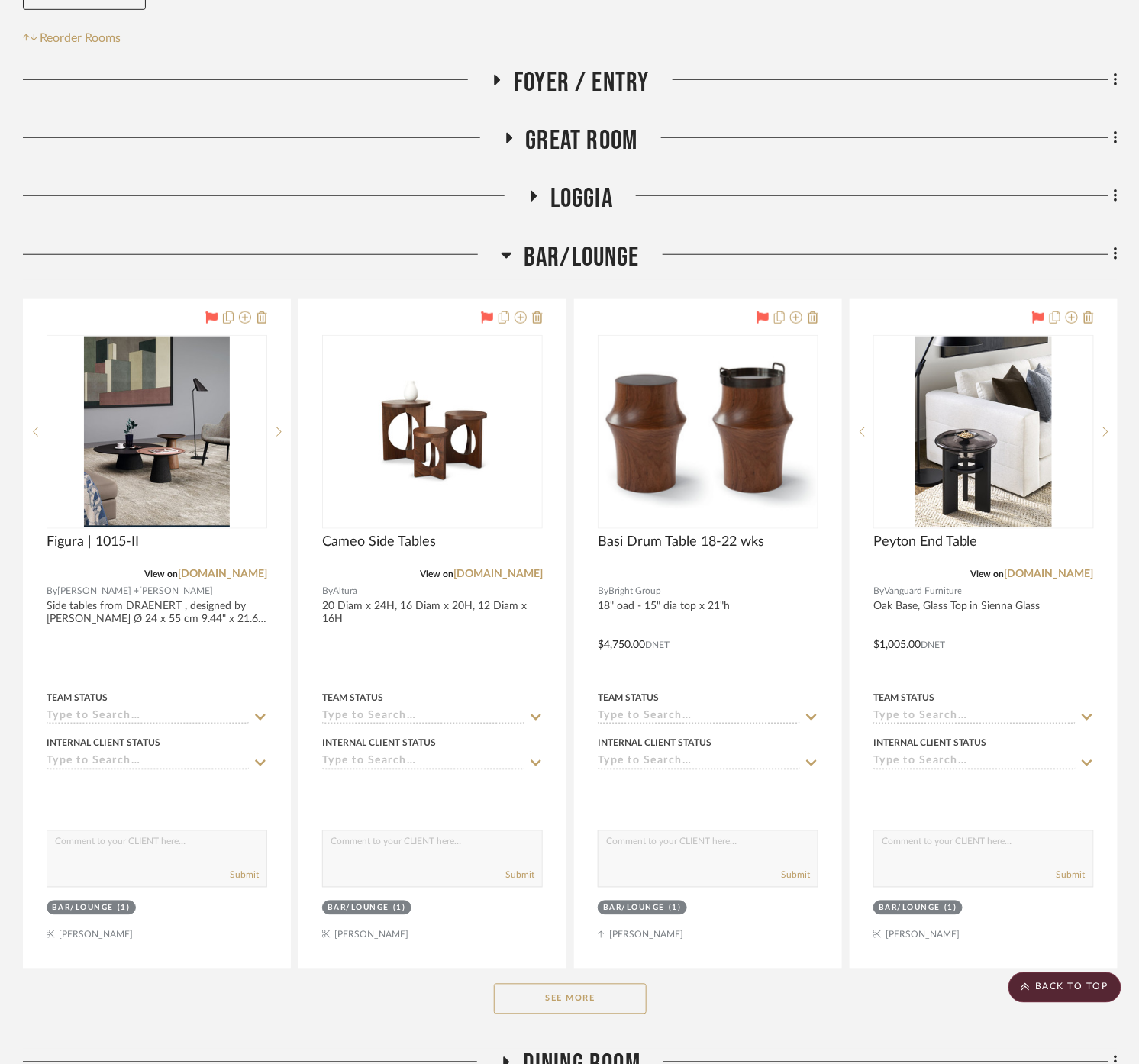
click at [561, 1004] on button "See More" at bounding box center [570, 999] width 153 height 30
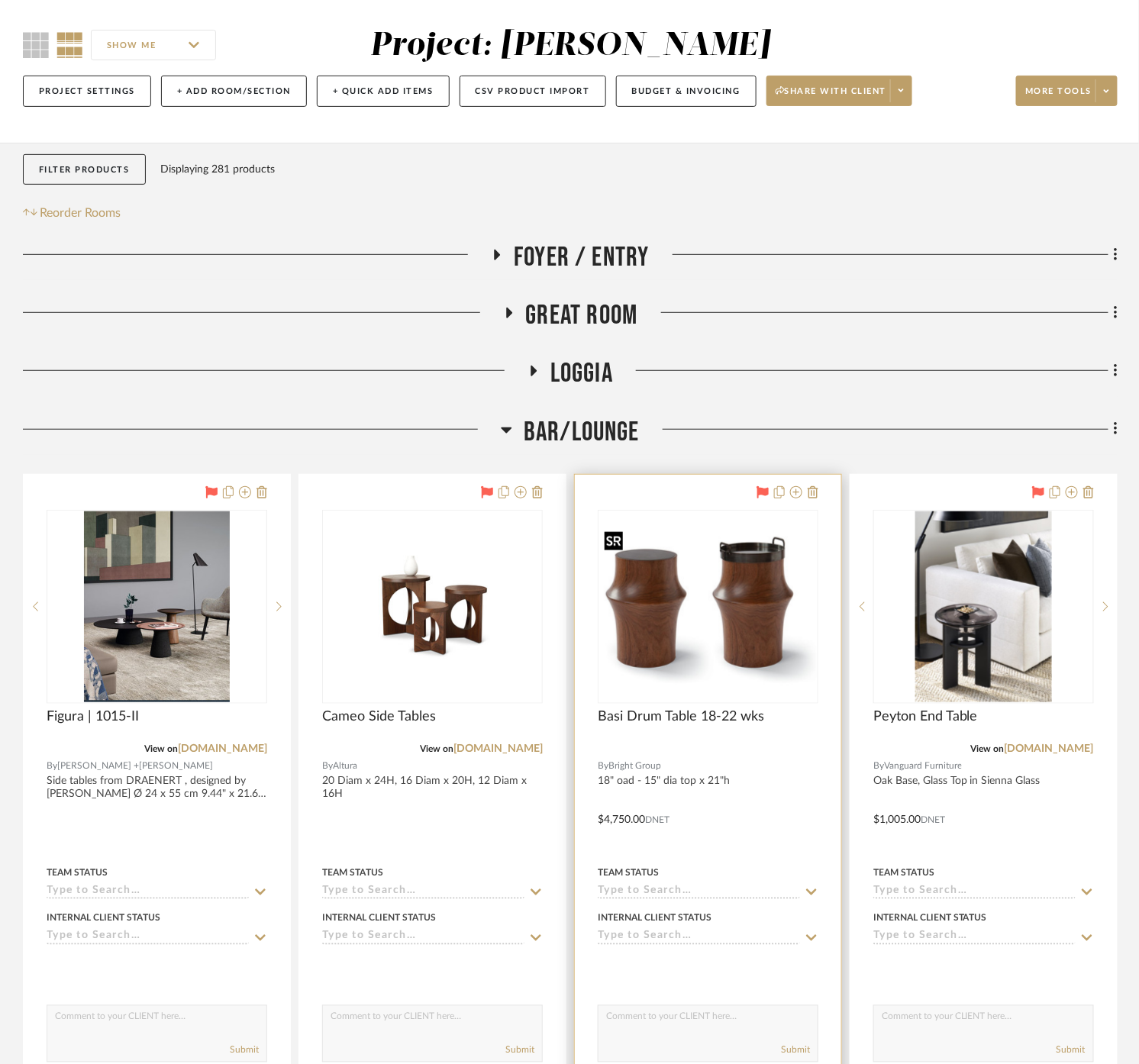
scroll to position [208, 0]
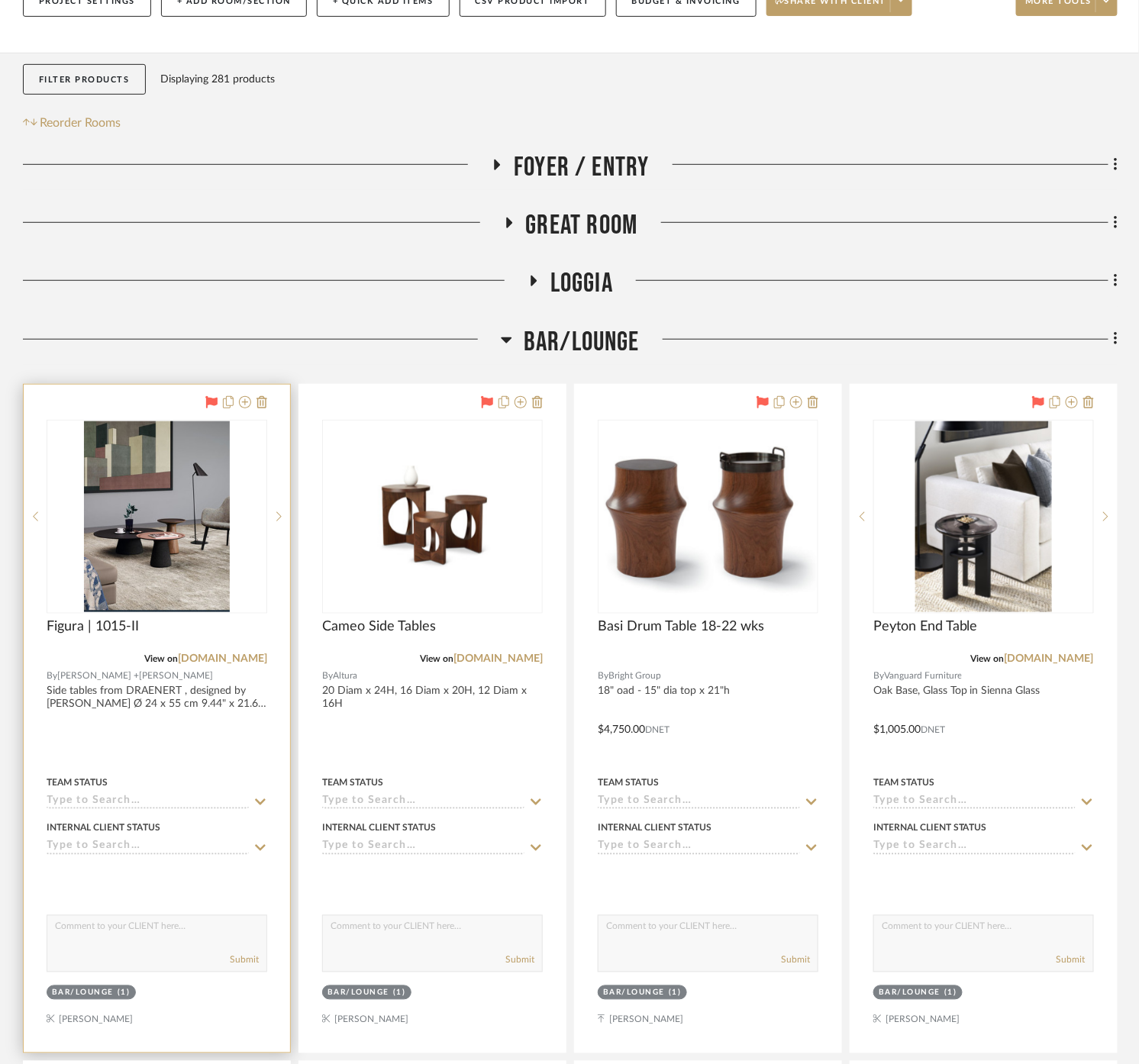
click at [212, 737] on div at bounding box center [157, 719] width 267 height 668
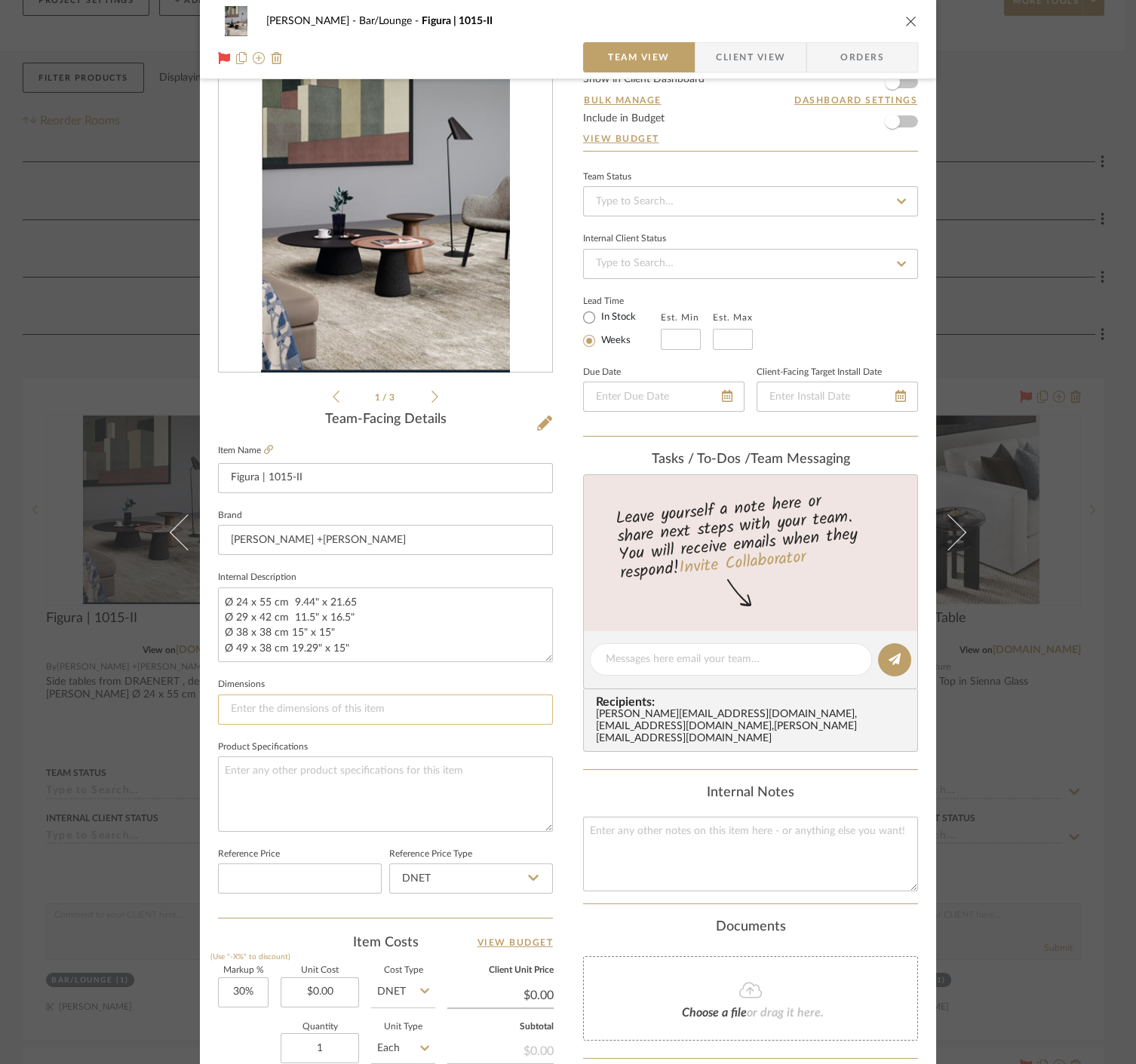
scroll to position [83, 0]
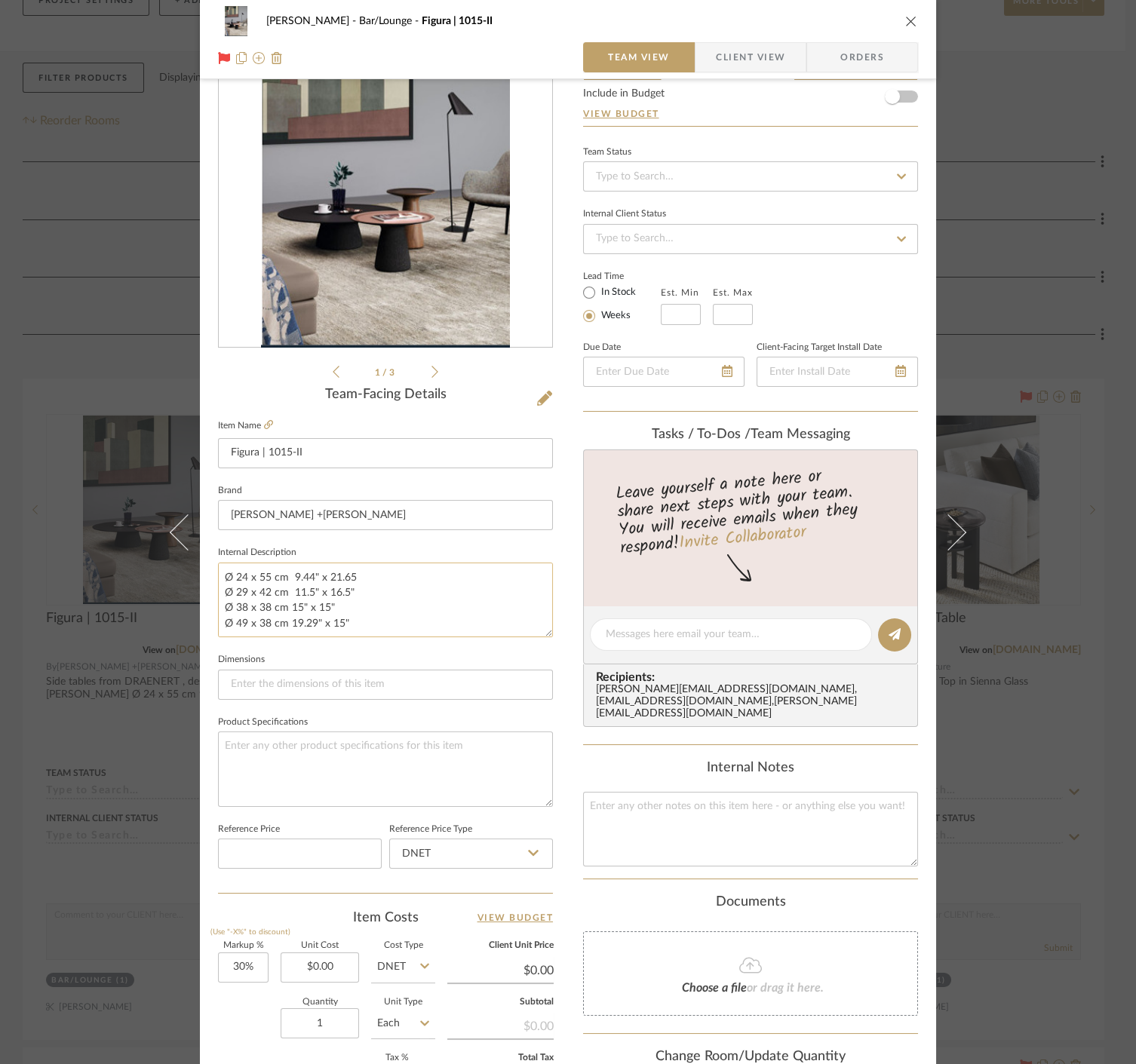
click at [374, 604] on textarea "Side tables from DRAENERT , designed by [PERSON_NAME] Ø 24 x 55 cm 9.44" x 21.6…" at bounding box center [385, 600] width 335 height 75
click at [368, 615] on textarea "Side tables from DRAENERT , designed by [PERSON_NAME] Ø 24 x 55 cm 9.44" x 21.6…" at bounding box center [385, 600] width 335 height 75
click at [368, 618] on textarea "Side tables from DRAENERT , designed by [PERSON_NAME] Ø 24 x 55 cm 9.44" x 21.6…" at bounding box center [385, 600] width 335 height 75
drag, startPoint x: 355, startPoint y: 617, endPoint x: 206, endPoint y: 577, distance: 154.3
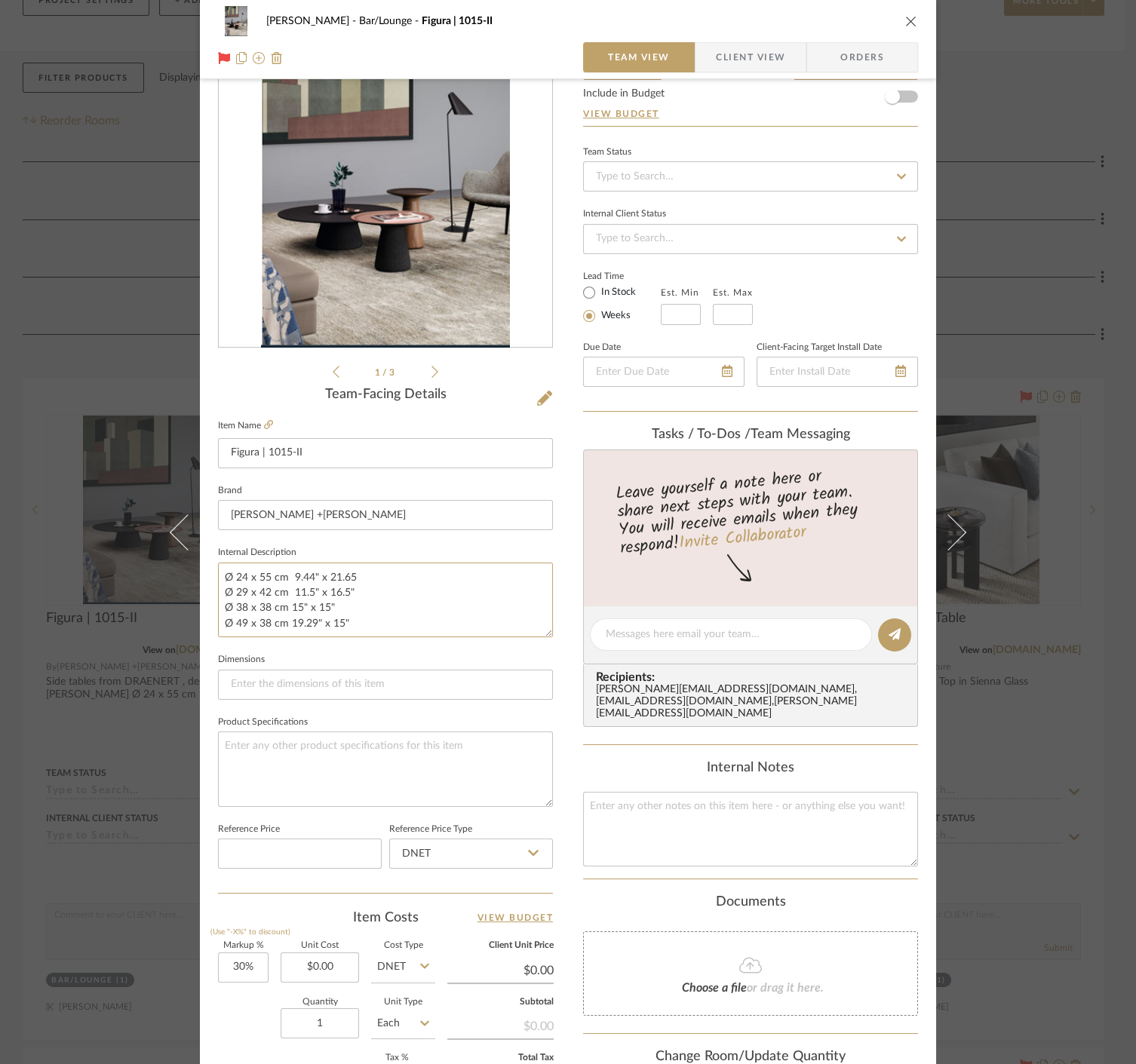
click at [206, 577] on div "[PERSON_NAME] Bar/Lounge Figura | 1015-II Team View Client View Orders 1 / 3 Te…" at bounding box center [568, 623] width 736 height 1392
type textarea "Side tables from DRAENERT , designed by [PERSON_NAME] 15.75" diam x 18h 23.5"di…"
click at [558, 811] on div "[PERSON_NAME] Bar/Lounge Figura | 1015-II Team View Client View Orders 1 / 3 Te…" at bounding box center [568, 623] width 736 height 1392
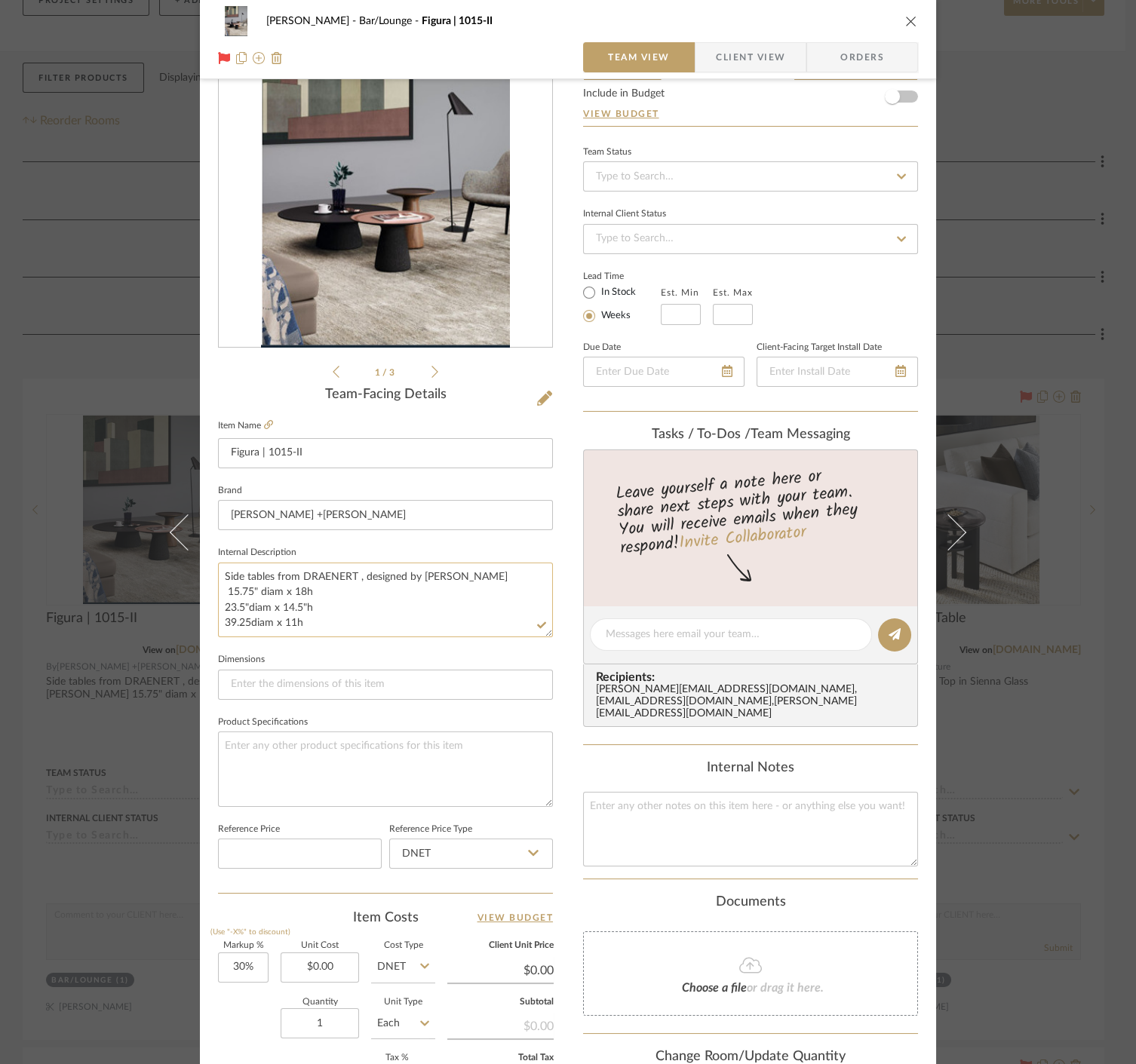
click at [354, 601] on textarea "Side tables from DRAENERT , designed by [PERSON_NAME] 15.75" diam x 18h 23.5"di…" at bounding box center [385, 600] width 335 height 75
click at [344, 587] on textarea "Side tables from DRAENERT , designed by [PERSON_NAME] 15.75" diam x 18h 23.5"di…" at bounding box center [385, 600] width 335 height 75
click at [356, 607] on textarea "Side tables from DRAENERT , designed by [PERSON_NAME] 15.75" diam x 18h ($2900.…" at bounding box center [385, 600] width 335 height 75
click at [218, 623] on textarea "Side tables from DRAENERT , designed by [PERSON_NAME] 15.75" diam x 18h ($2900.…" at bounding box center [385, 600] width 335 height 75
type textarea "Side tables from DRAENERT , designed by [PERSON_NAME] 15.75" diam x 18h ($2900.…"
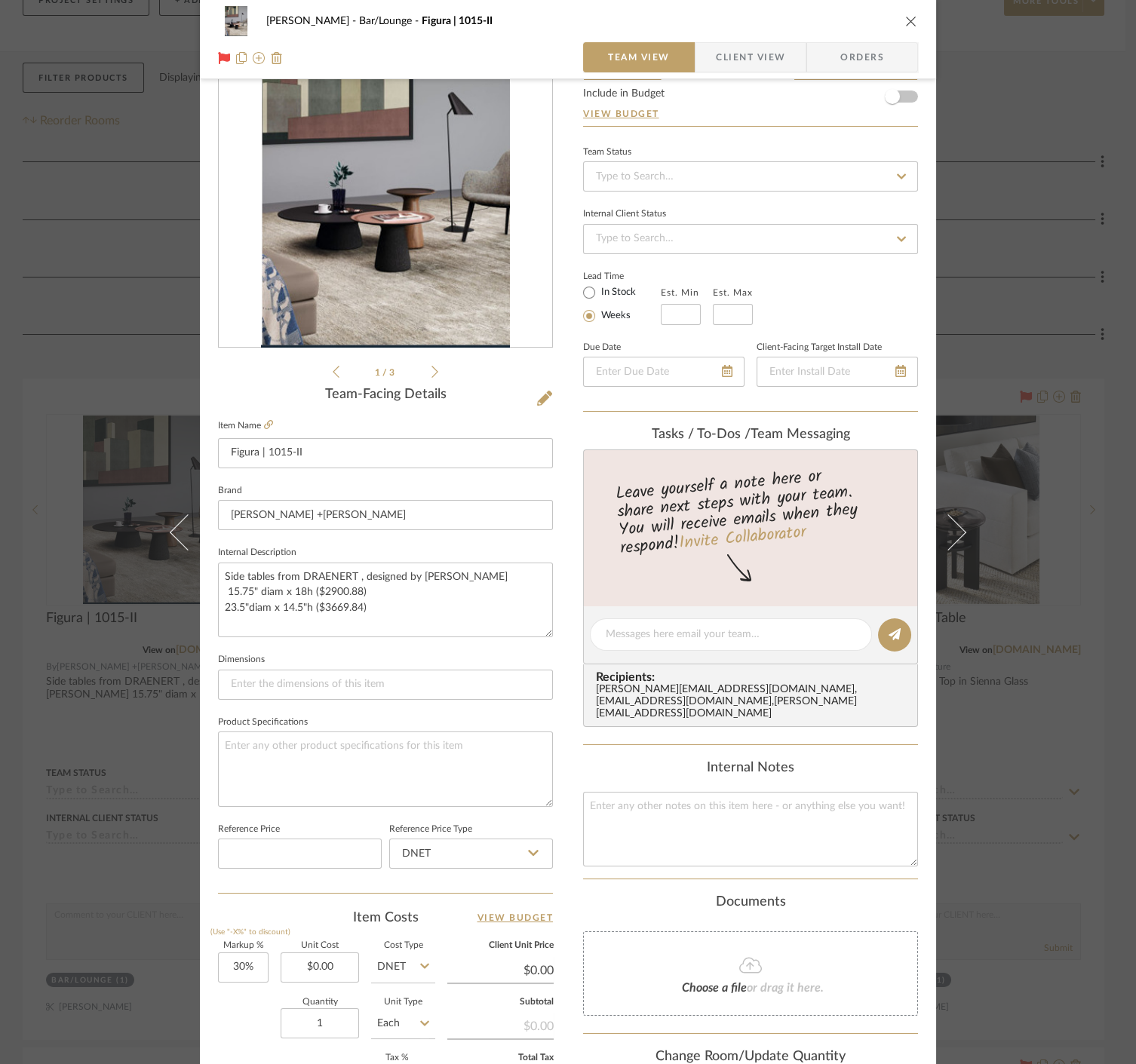
click at [265, 649] on fieldset "Dimensions" at bounding box center [385, 674] width 335 height 51
click at [103, 637] on div "[PERSON_NAME] Bar/Lounge Figura | 1015-II Team View Client View Orders 1 / 3 Te…" at bounding box center [568, 532] width 1136 height 1064
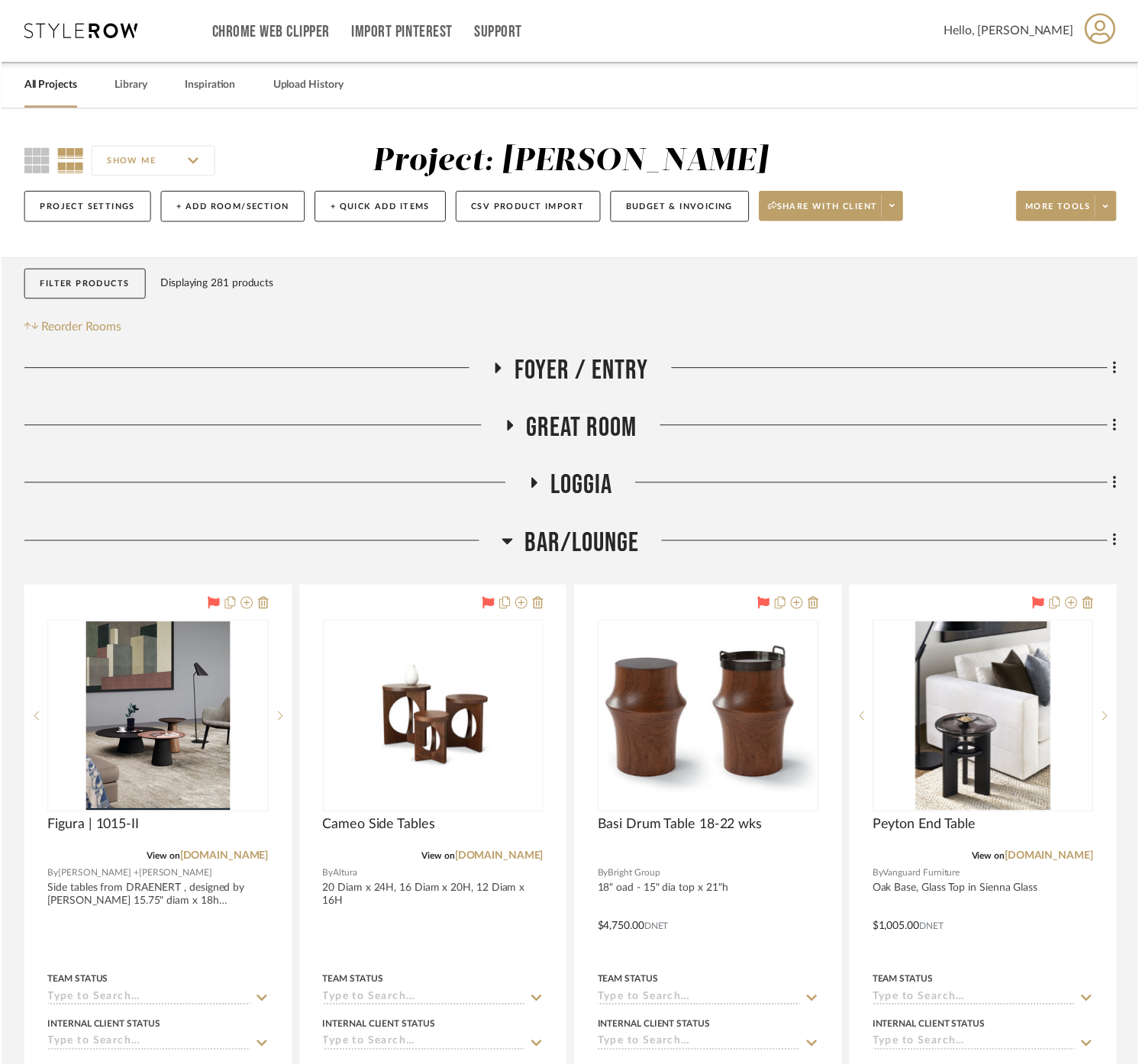
scroll to position [208, 0]
